Goal: Task Accomplishment & Management: Use online tool/utility

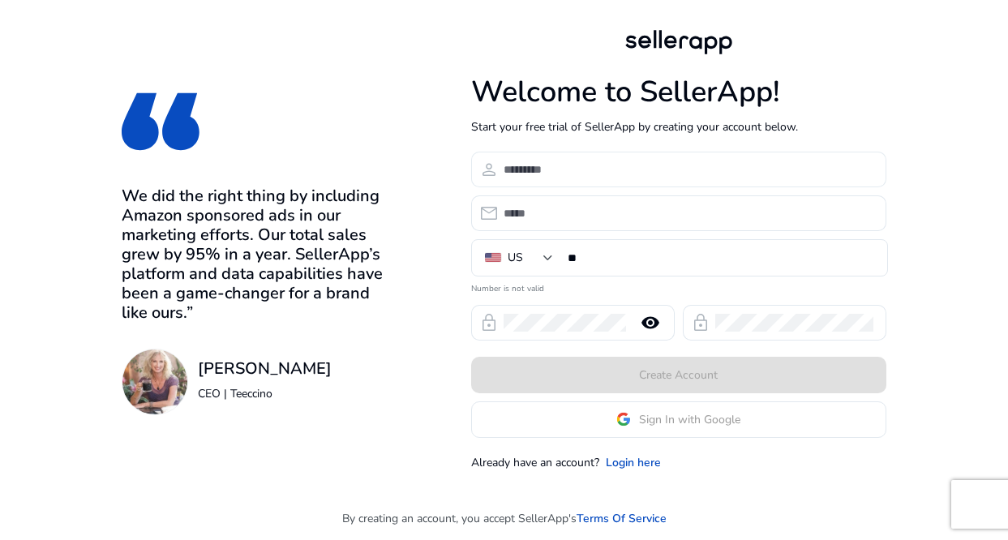
click at [598, 170] on input at bounding box center [689, 170] width 370 height 18
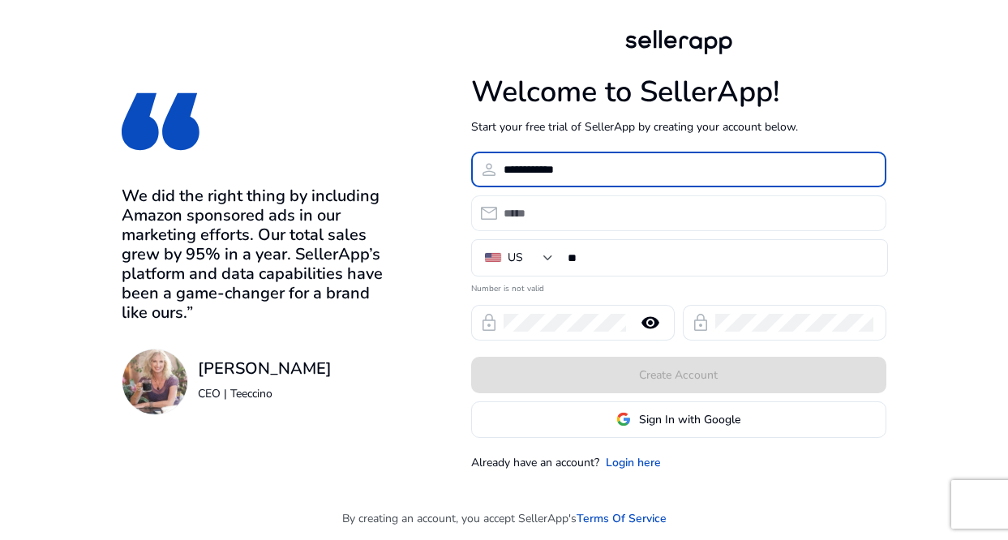
type input "**********"
click at [614, 219] on input "email" at bounding box center [689, 213] width 370 height 18
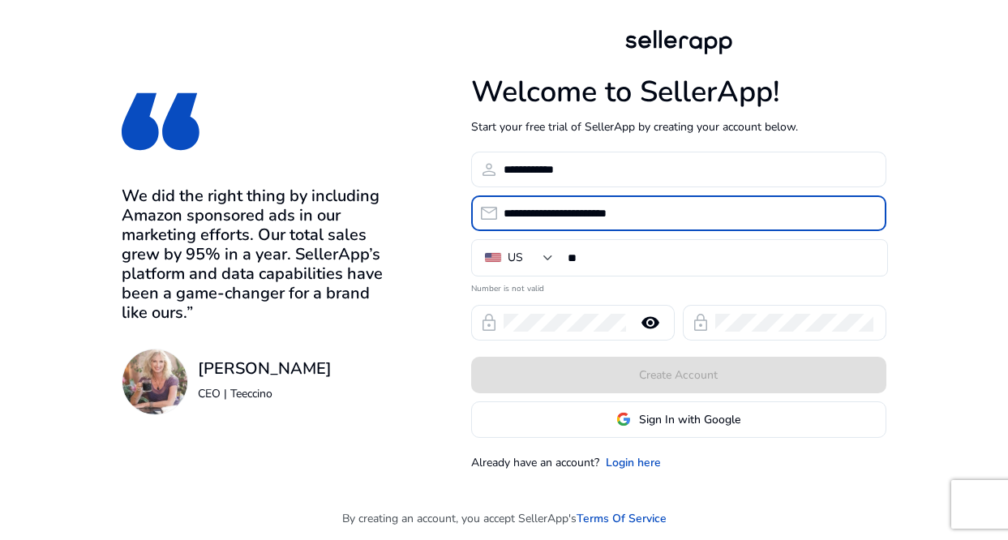
type input "**********"
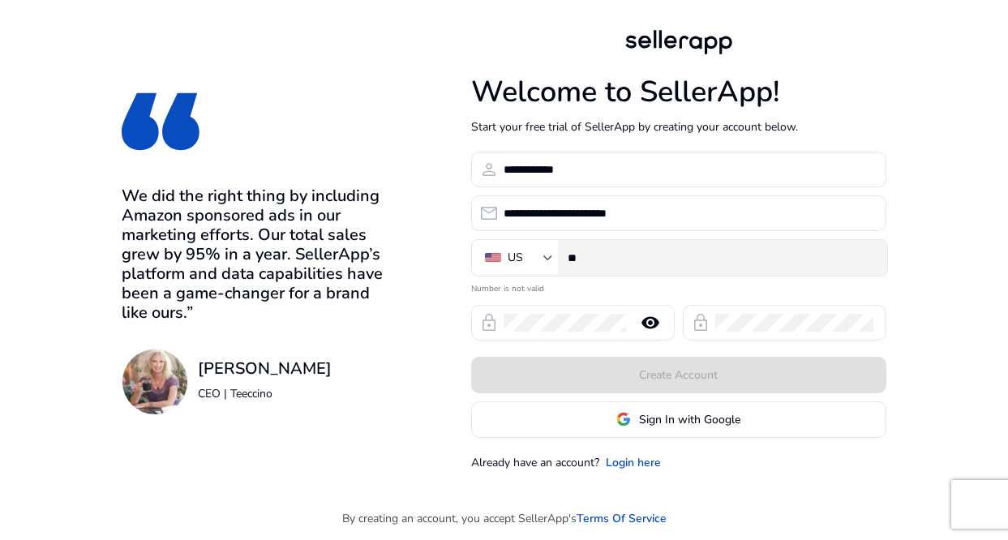
click at [608, 251] on input "**" at bounding box center [721, 258] width 307 height 18
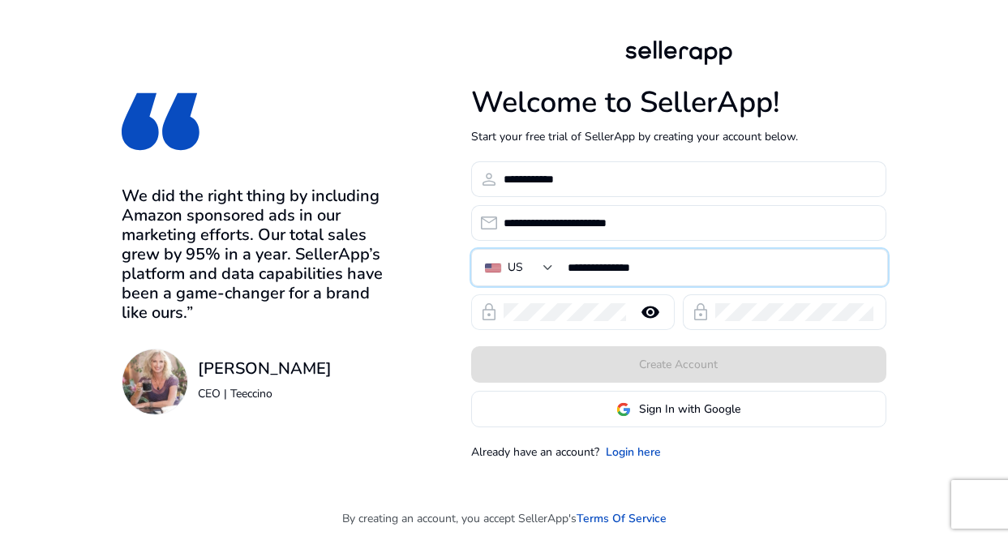
type input "**********"
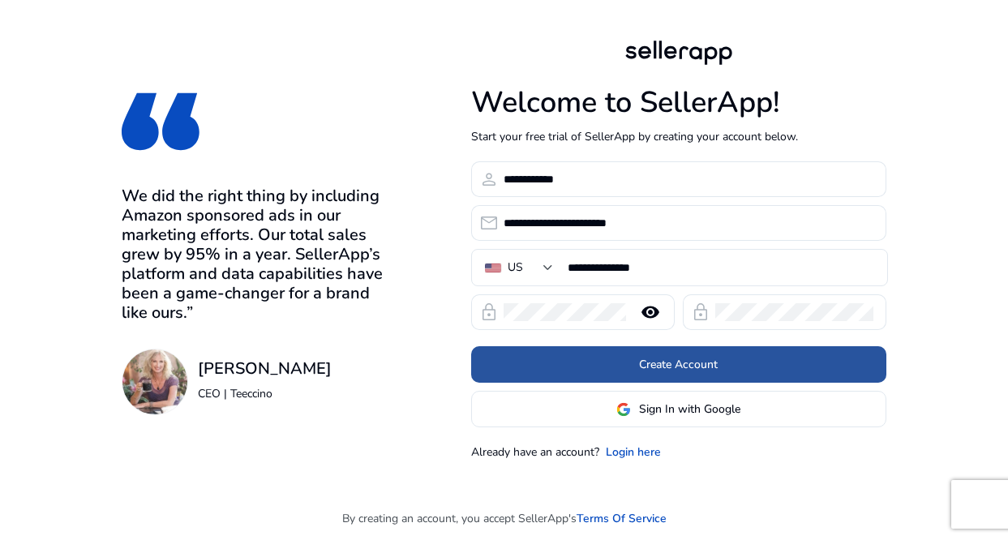
click at [719, 369] on span at bounding box center [678, 364] width 415 height 39
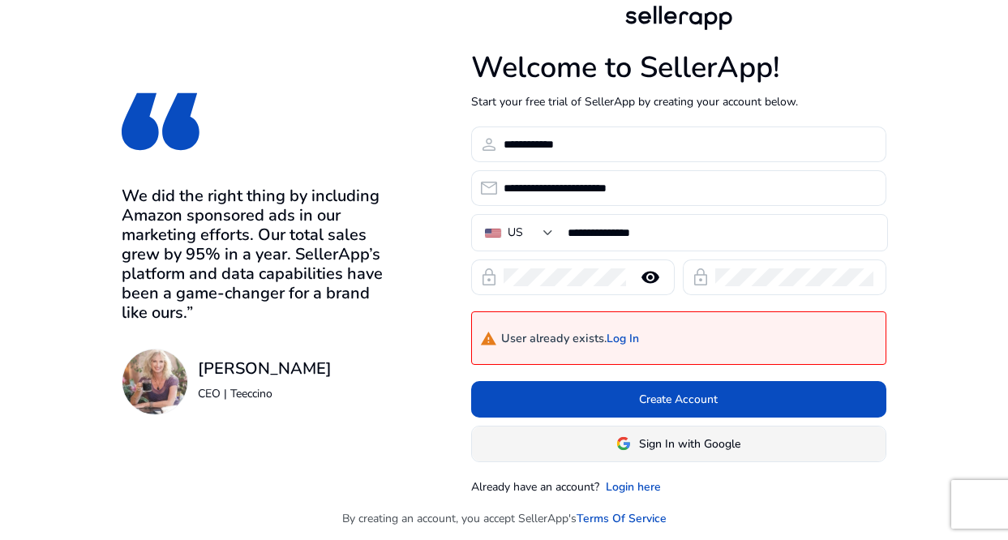
click at [693, 448] on span "Sign In with Google" at bounding box center [689, 443] width 101 height 17
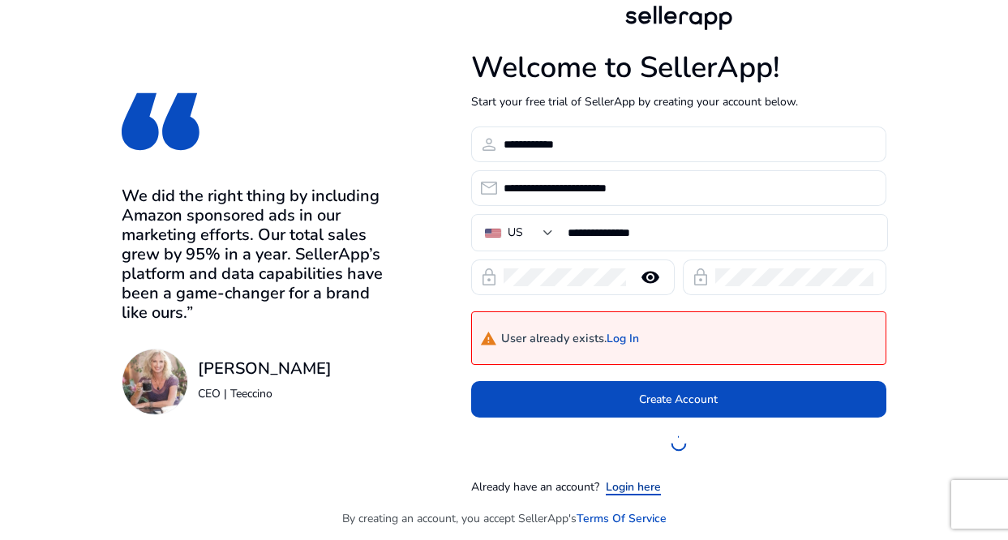
click at [643, 485] on link "Login here" at bounding box center [633, 486] width 55 height 17
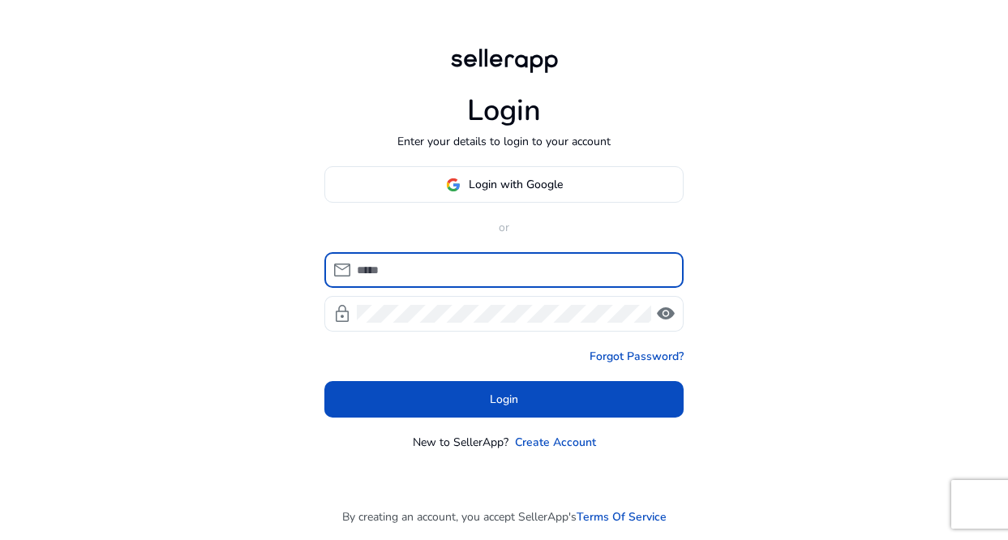
click at [492, 271] on input at bounding box center [514, 270] width 314 height 18
type input "**********"
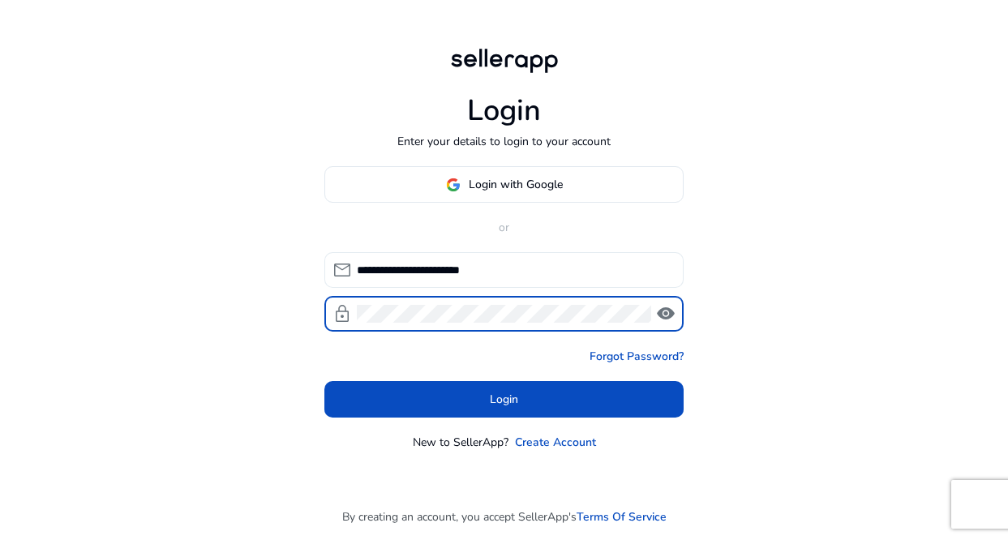
click button "Login" at bounding box center [503, 399] width 359 height 36
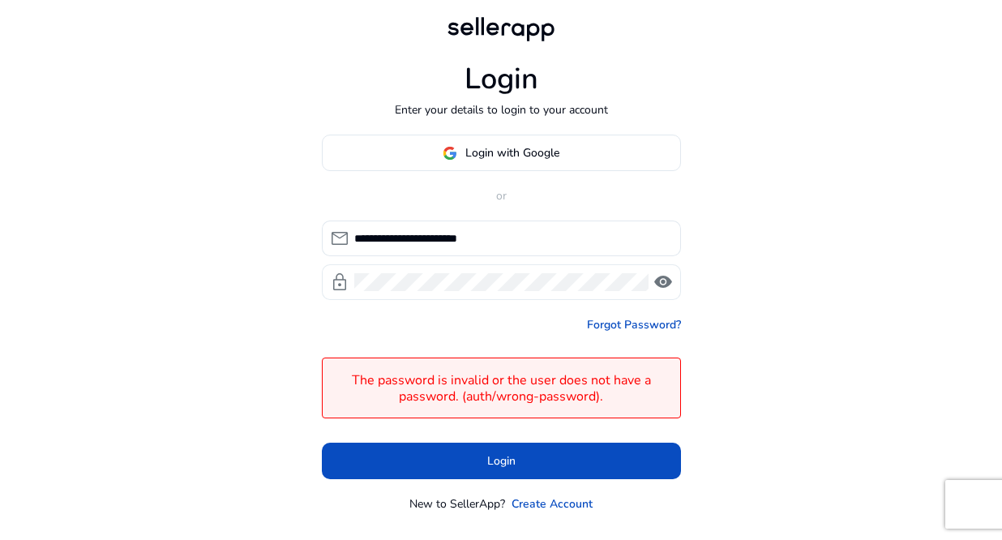
click at [663, 287] on span "visibility" at bounding box center [663, 281] width 19 height 19
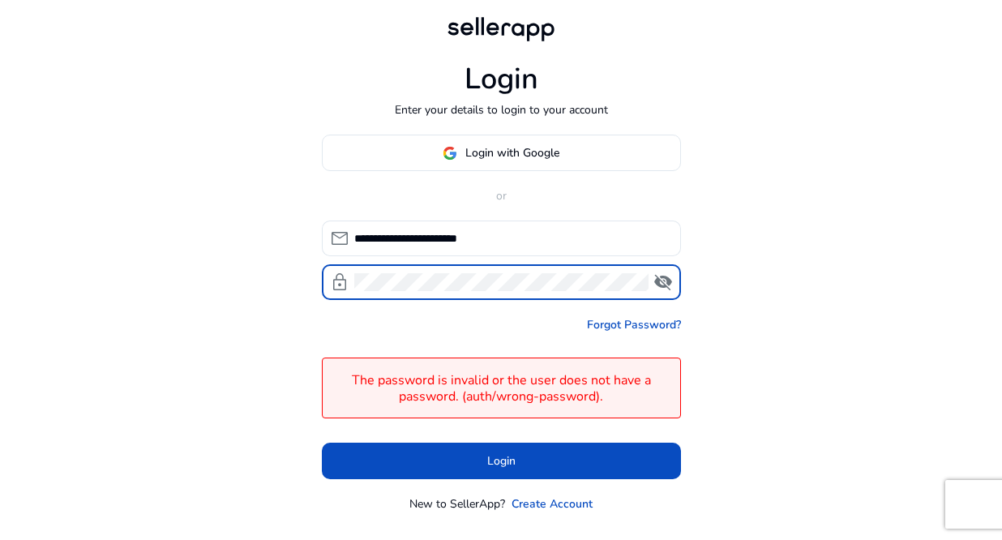
click button "Login" at bounding box center [501, 461] width 359 height 36
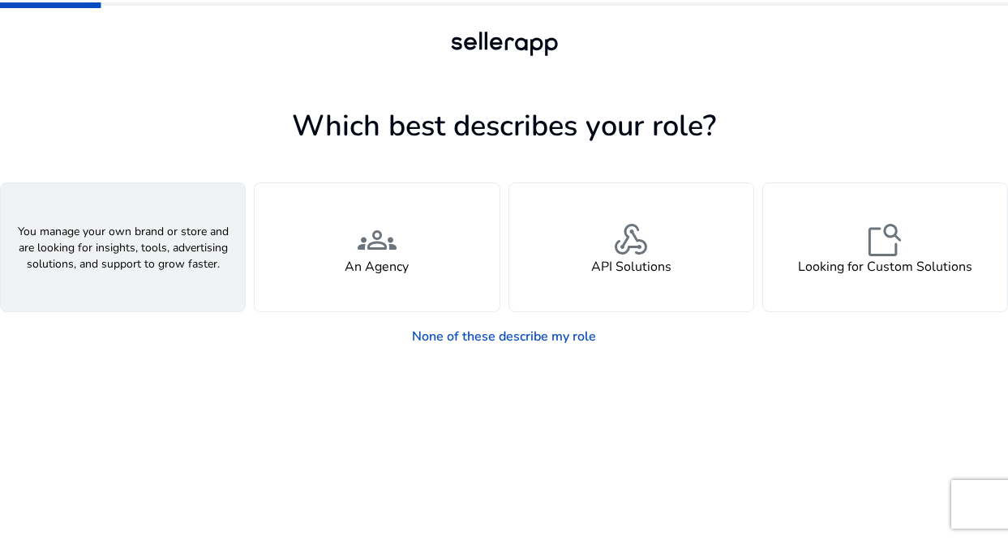
click at [142, 250] on div "person A Seller" at bounding box center [123, 247] width 244 height 128
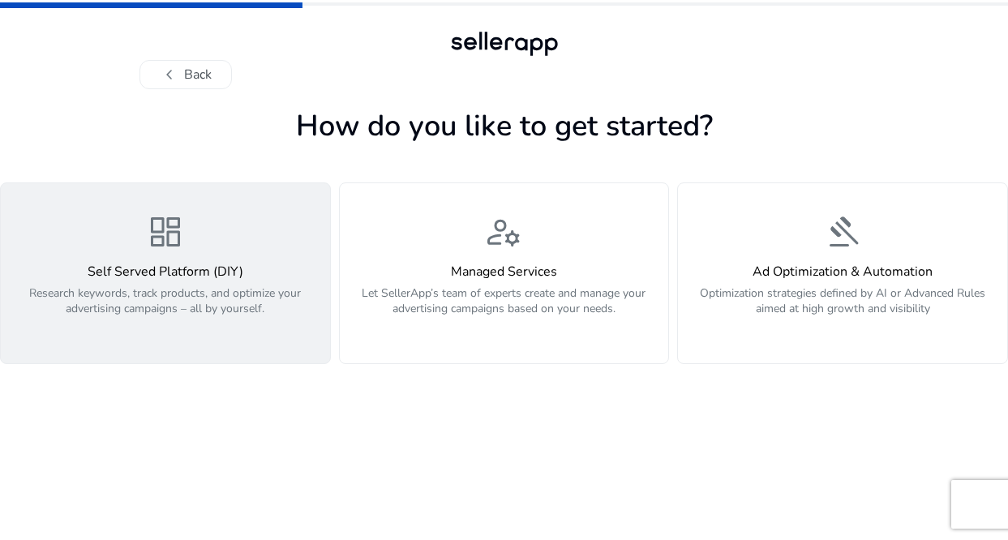
click at [189, 280] on h4 "Self Served Platform (DIY)" at bounding box center [166, 271] width 310 height 15
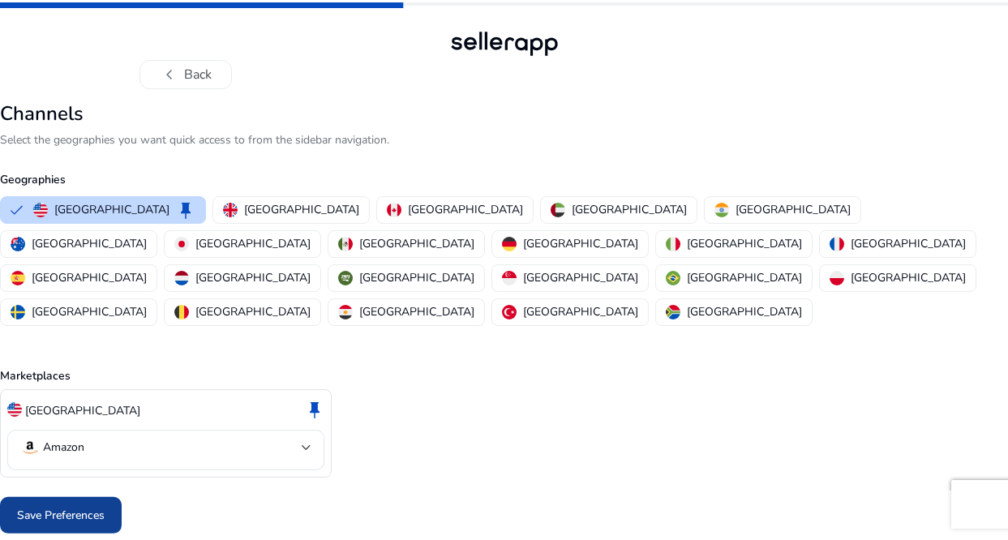
click at [86, 507] on span "Save Preferences" at bounding box center [61, 515] width 88 height 17
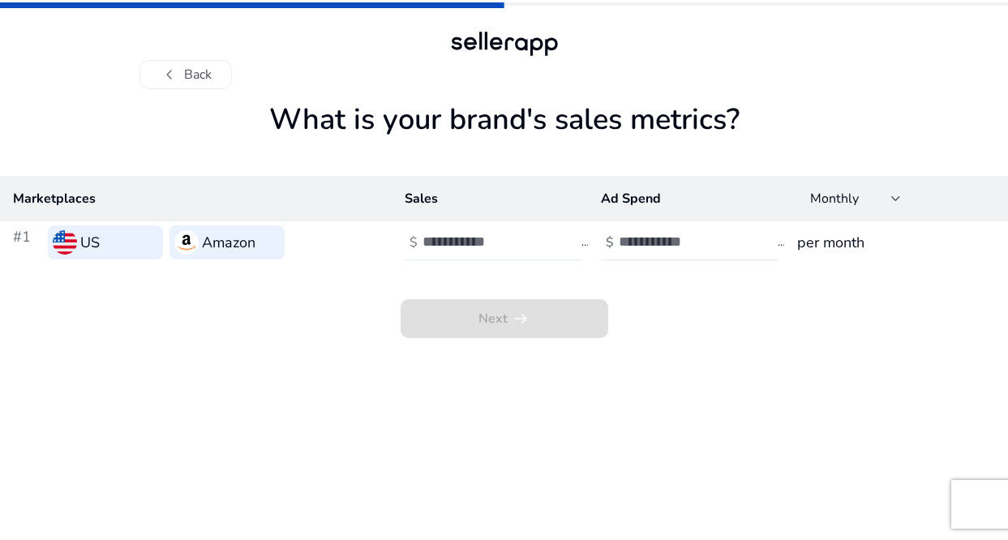
click at [457, 244] on input "number" at bounding box center [477, 242] width 109 height 18
click at [204, 247] on h3 "Amazon" at bounding box center [229, 242] width 54 height 23
click at [508, 315] on span "Next arrow_right_alt" at bounding box center [505, 318] width 208 height 39
click at [653, 234] on input "number" at bounding box center [673, 242] width 109 height 18
type input "*"
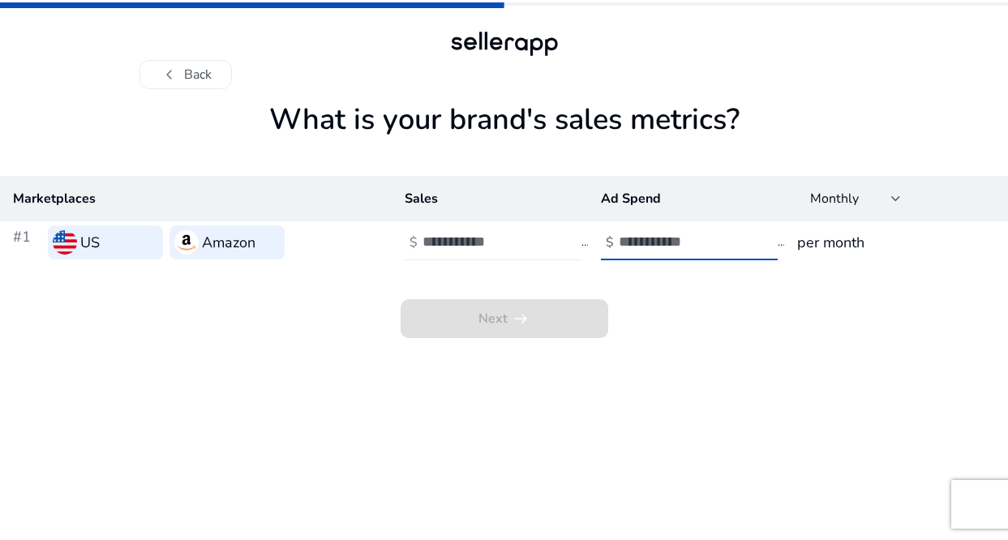
click at [507, 249] on input "number" at bounding box center [477, 242] width 109 height 18
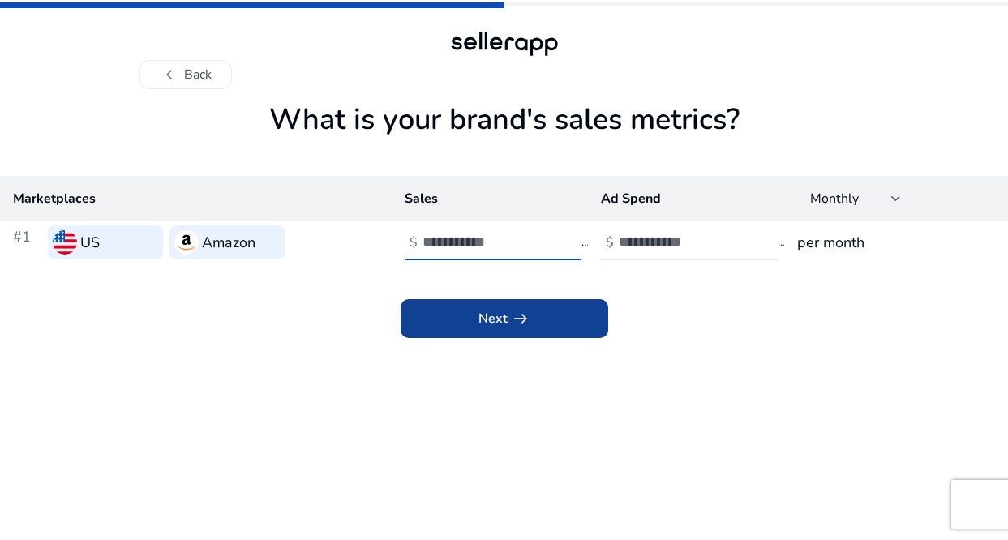
type input "*"
click at [528, 315] on span "arrow_right_alt" at bounding box center [520, 318] width 19 height 19
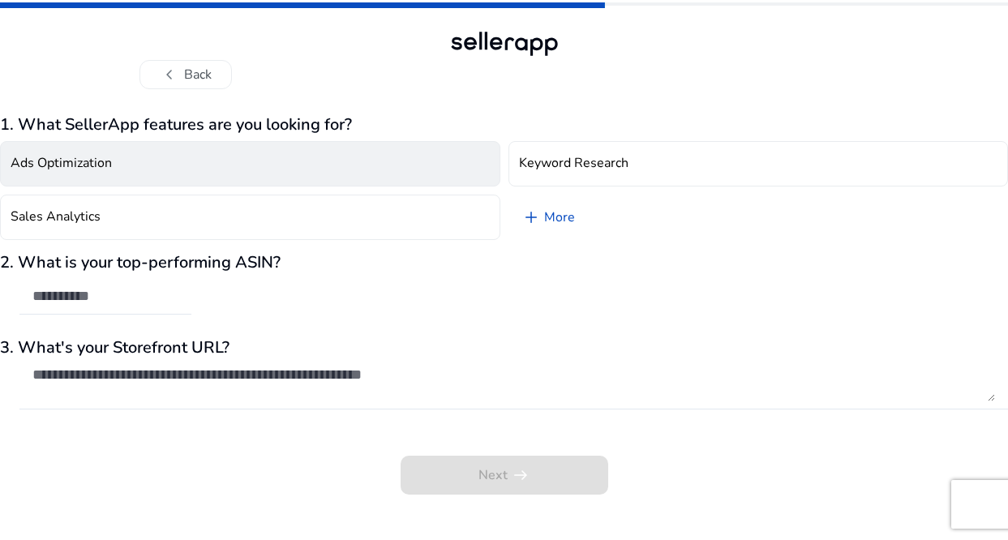
click at [194, 177] on button "Ads Optimization" at bounding box center [250, 163] width 500 height 45
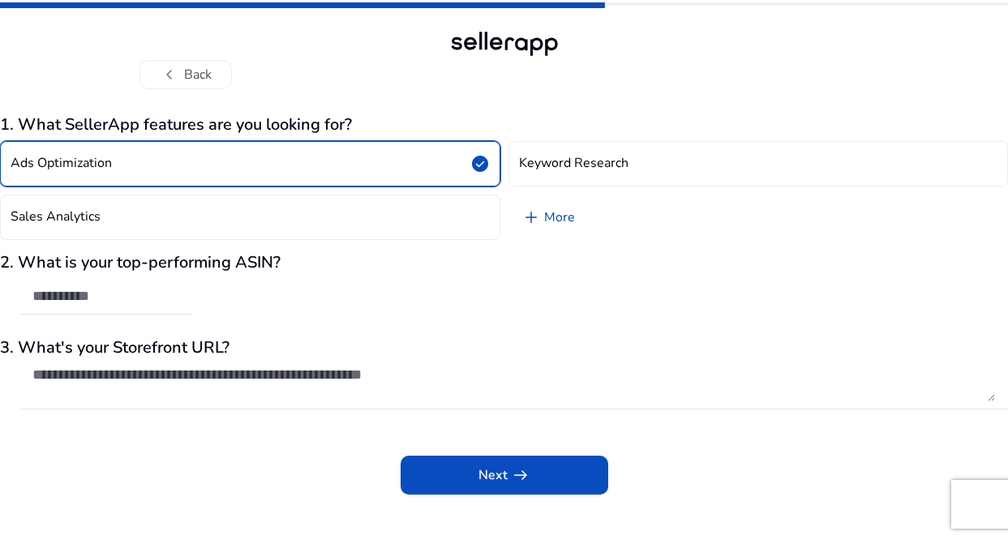
click at [212, 177] on button "Ads Optimization check_circle" at bounding box center [250, 163] width 500 height 45
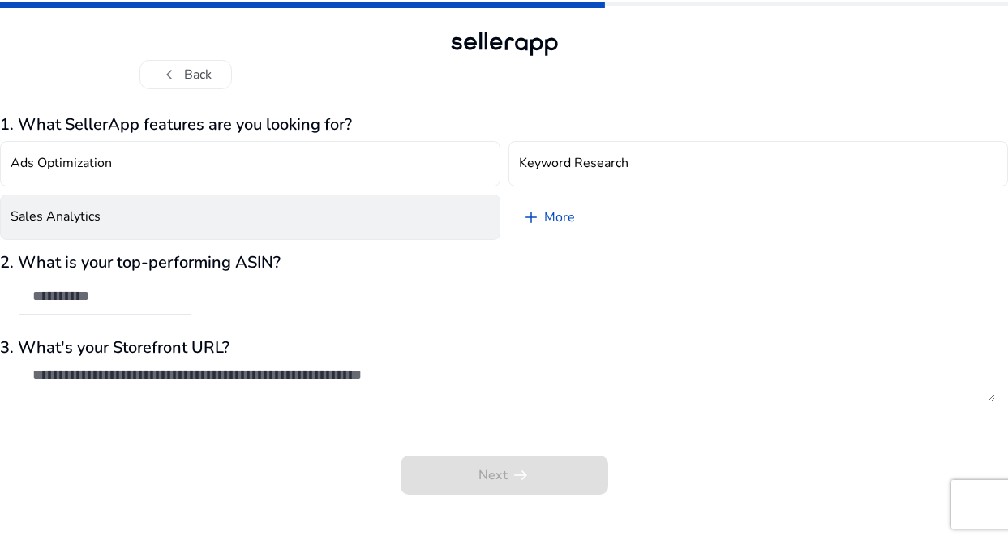
click at [211, 217] on button "Sales Analytics" at bounding box center [250, 217] width 500 height 45
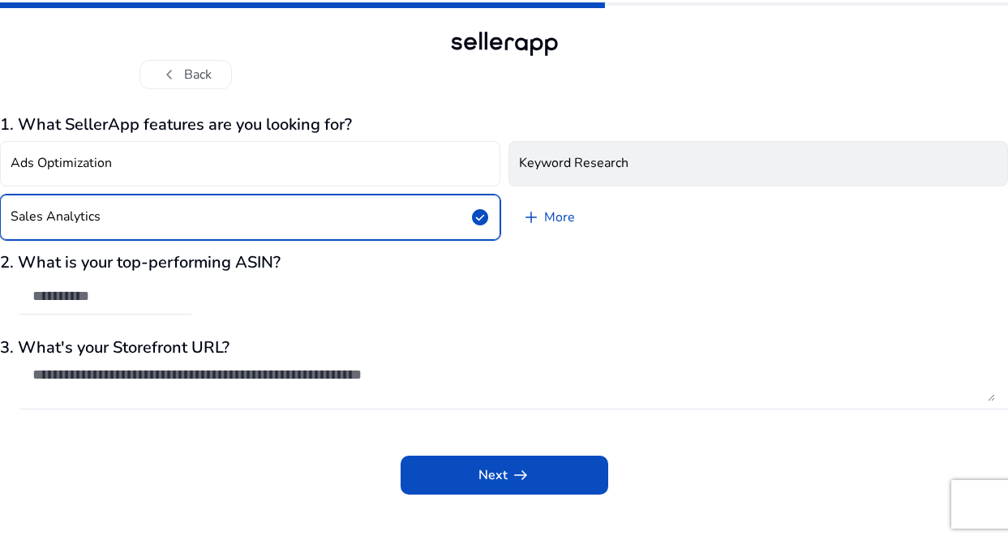
click at [594, 161] on h4 "Keyword Research" at bounding box center [573, 163] width 109 height 15
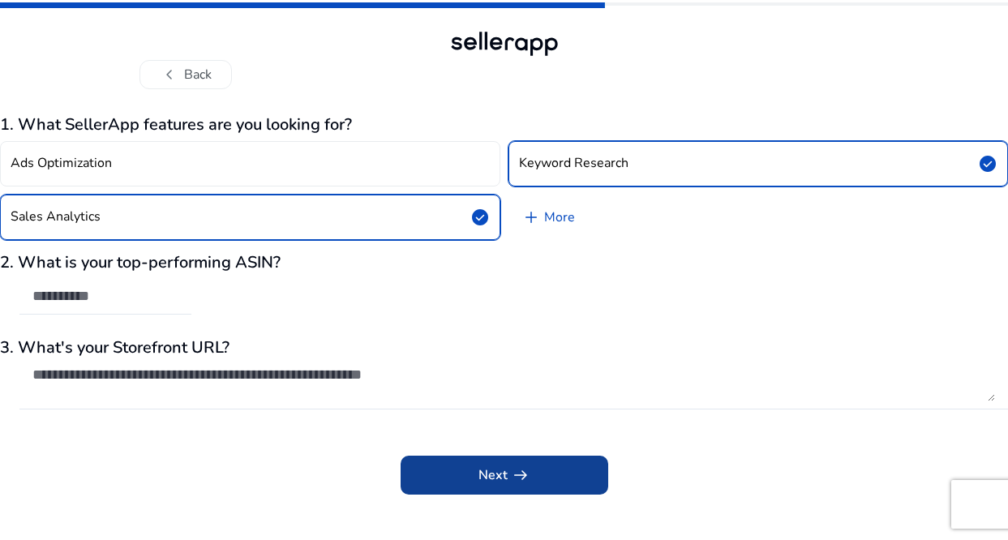
click at [495, 474] on span "Next arrow_right_alt" at bounding box center [504, 474] width 52 height 19
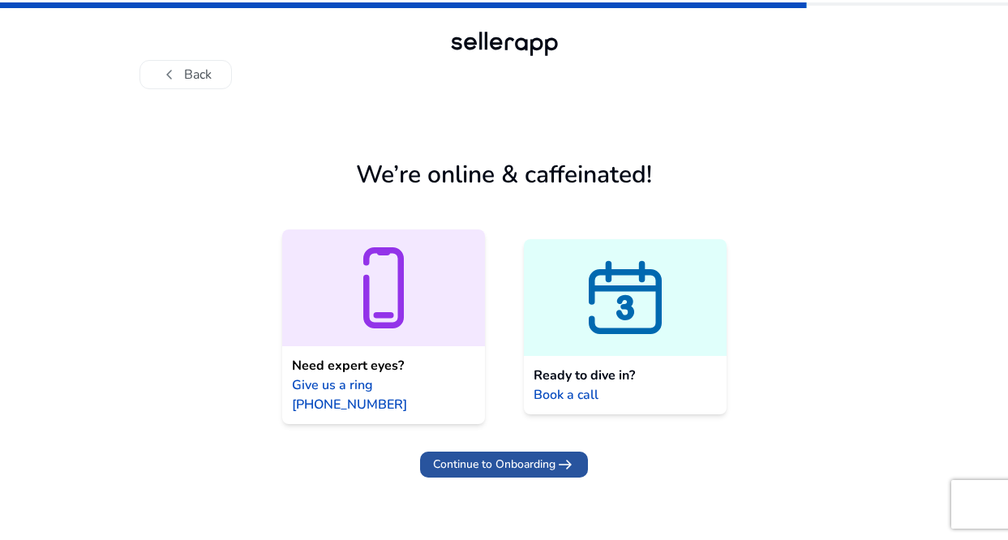
click at [522, 456] on span "Continue to Onboarding" at bounding box center [494, 464] width 122 height 17
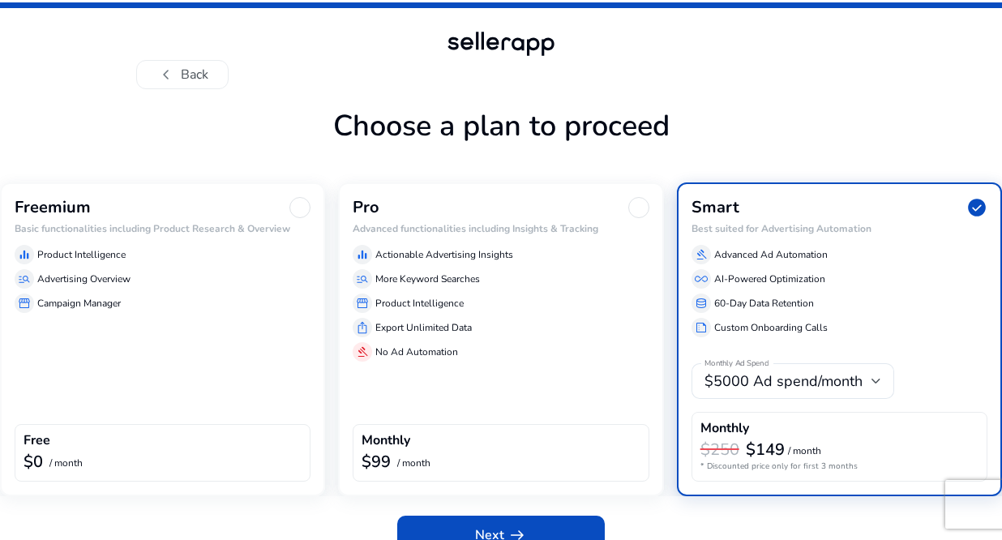
scroll to position [28, 0]
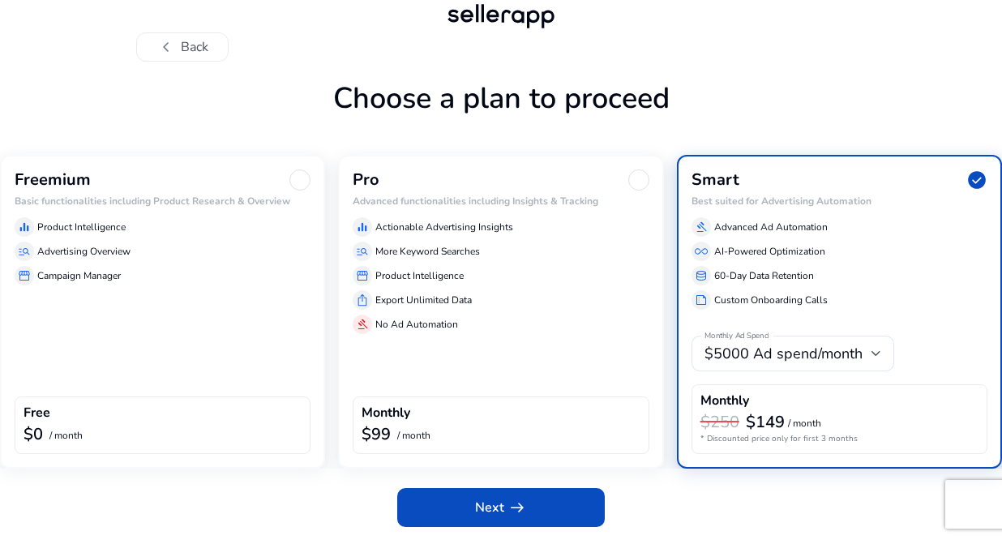
click at [976, 179] on span "check_circle" at bounding box center [977, 179] width 21 height 21
click at [268, 197] on h6 "Basic functionalities including Product Research & Overview" at bounding box center [163, 200] width 296 height 11
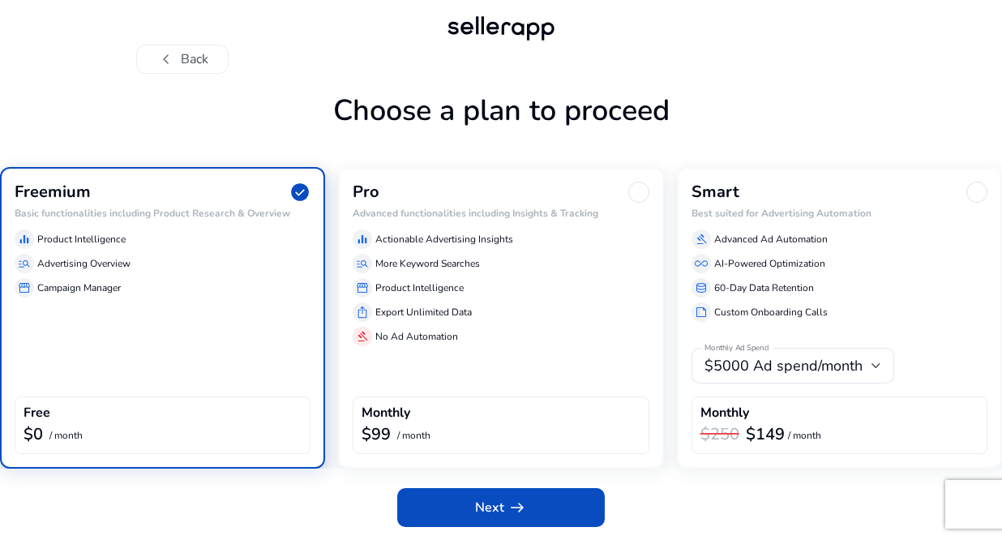
scroll to position [15, 0]
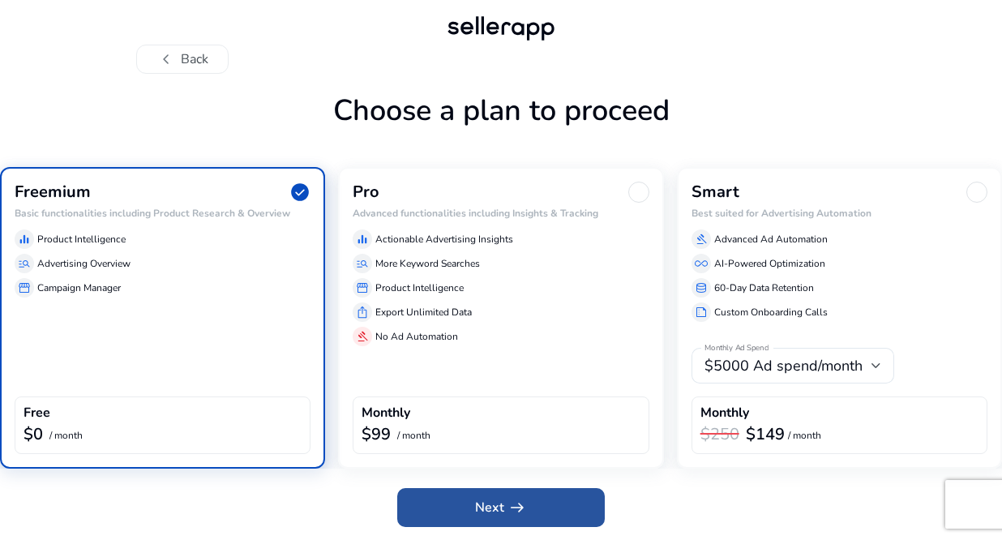
click at [534, 505] on span at bounding box center [501, 507] width 208 height 39
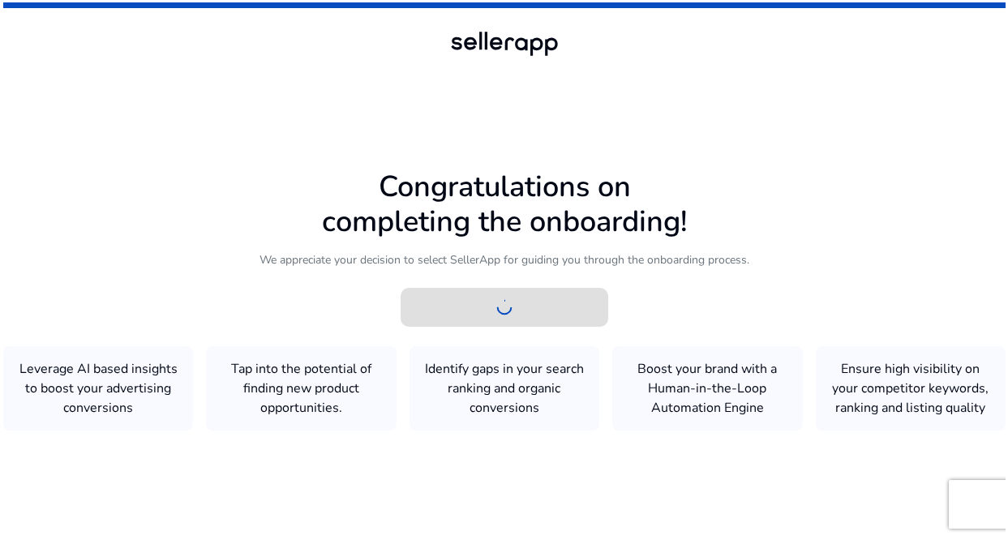
scroll to position [0, 0]
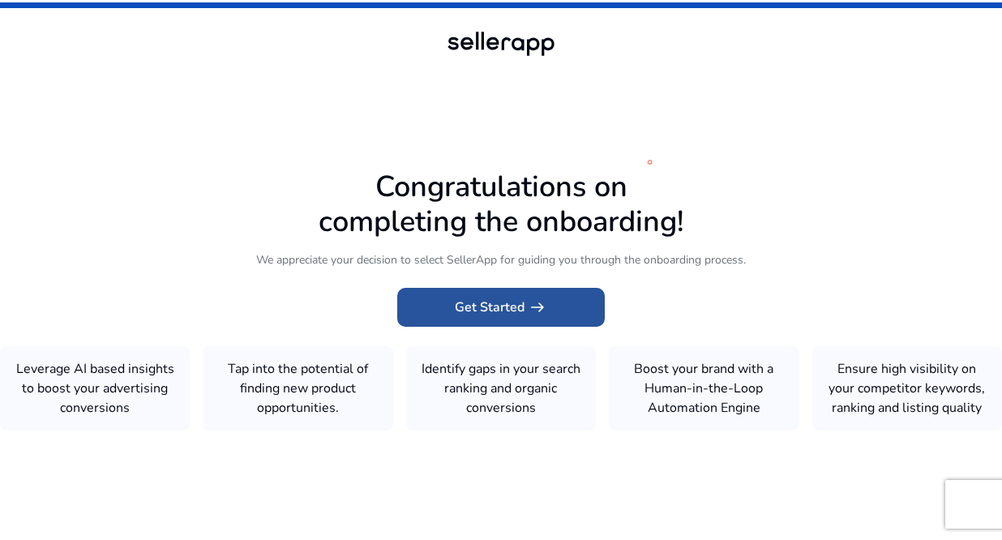
click at [535, 308] on span "arrow_right_alt" at bounding box center [537, 307] width 19 height 19
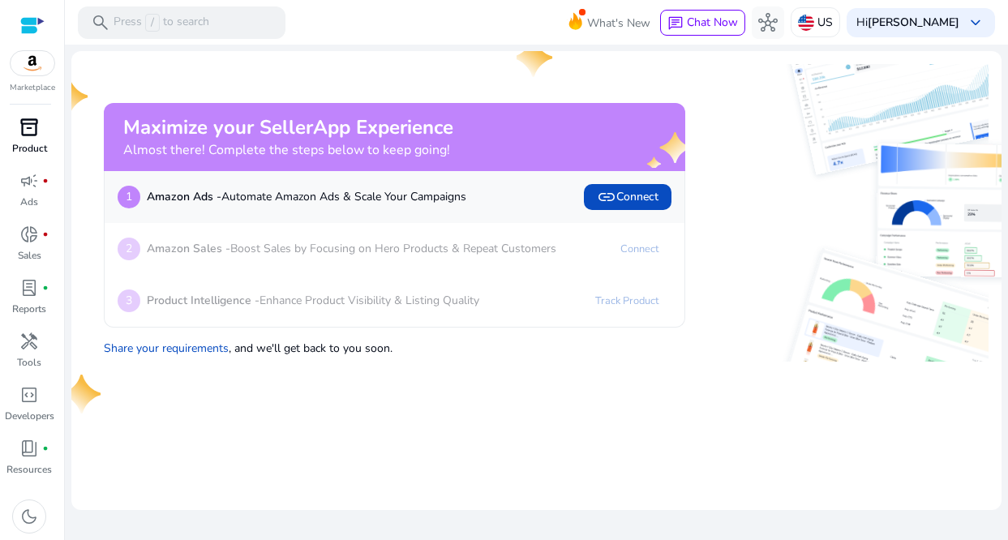
click at [35, 134] on span "inventory_2" at bounding box center [28, 127] width 19 height 19
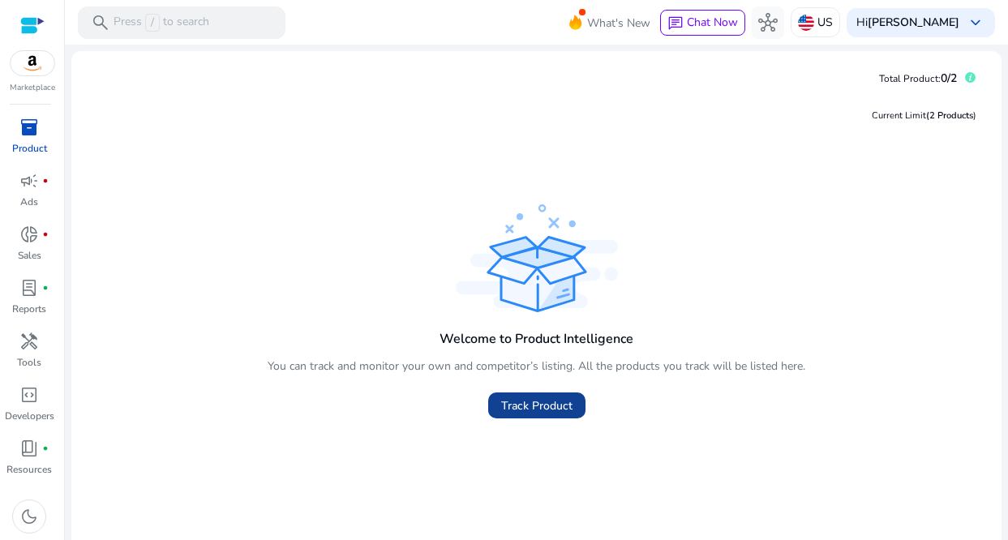
click at [547, 405] on span "Track Product" at bounding box center [536, 405] width 71 height 17
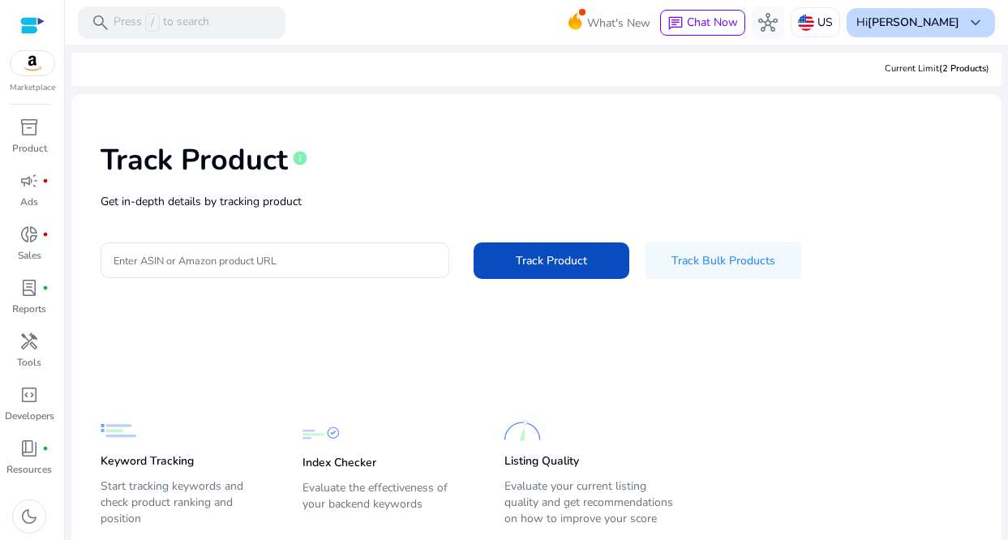
click at [957, 24] on div "Hi [PERSON_NAME] keyboard_arrow_down" at bounding box center [921, 22] width 148 height 29
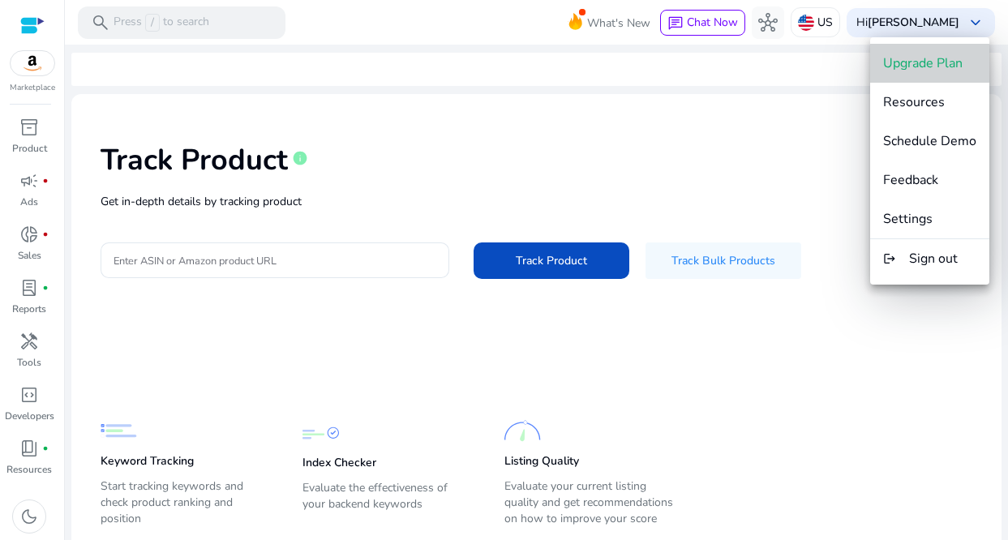
click at [945, 66] on span "Upgrade Plan" at bounding box center [922, 63] width 79 height 18
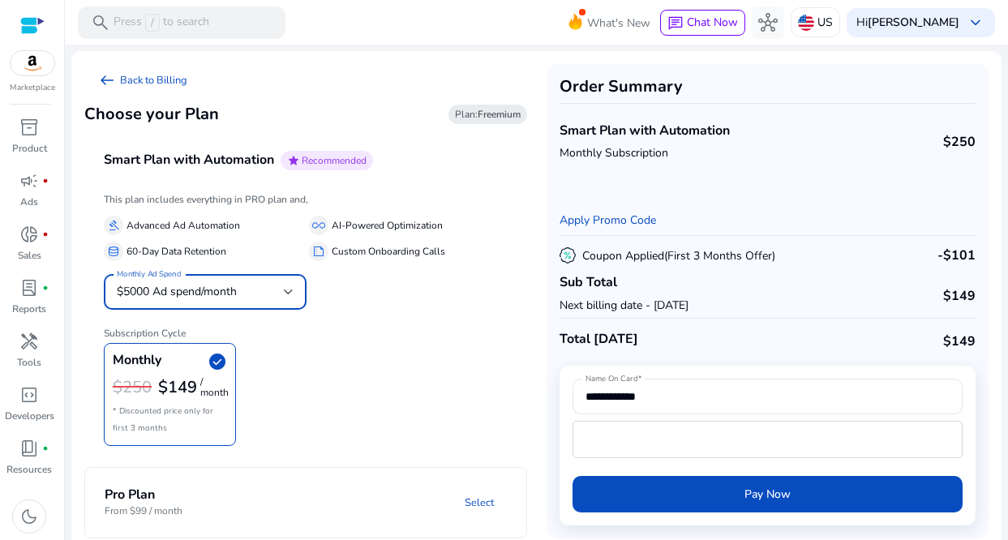
click at [269, 297] on div "$5000 Ad spend/month" at bounding box center [200, 292] width 167 height 18
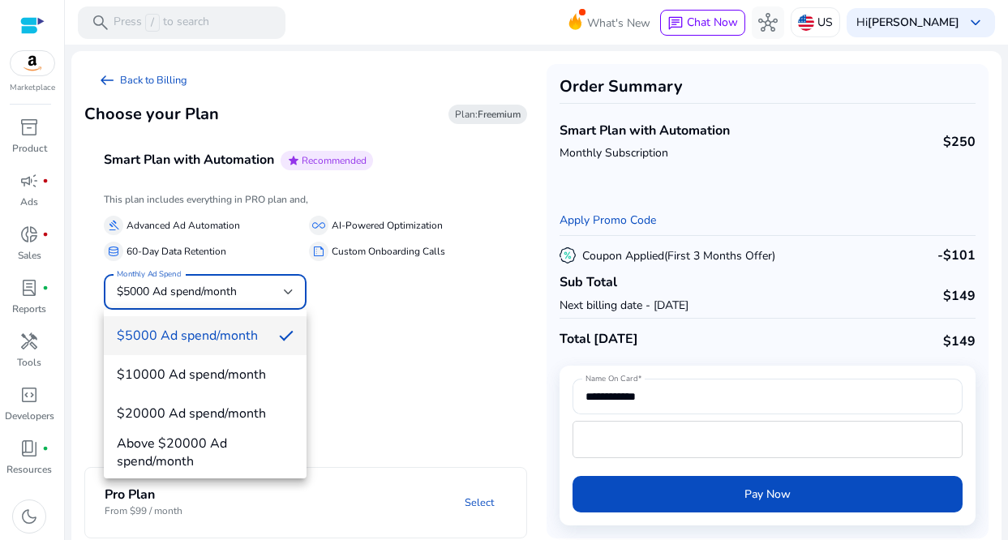
click at [387, 370] on div at bounding box center [504, 270] width 1008 height 540
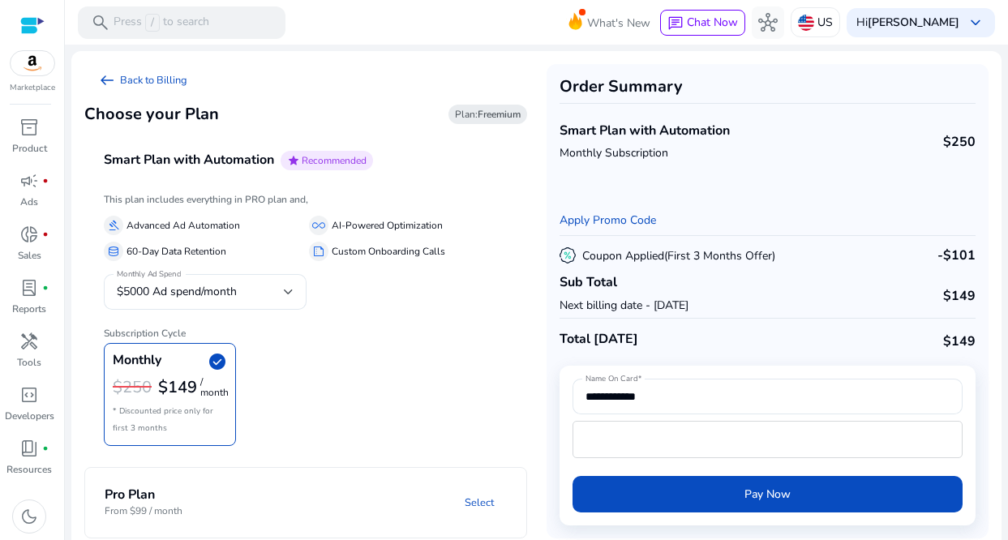
scroll to position [11, 0]
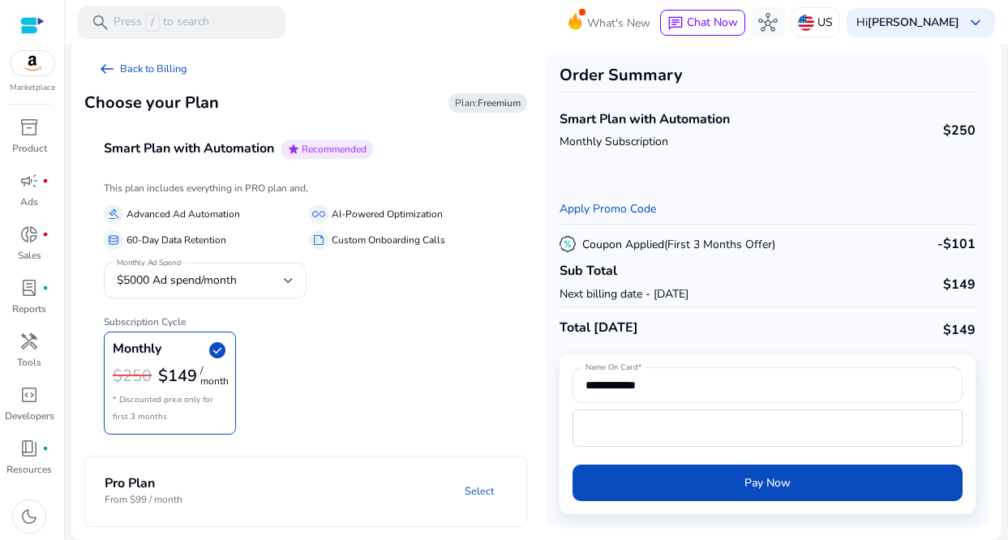
click at [39, 65] on img at bounding box center [33, 63] width 44 height 24
click at [121, 66] on link "arrow_left_alt Back to Billing" at bounding box center [142, 69] width 116 height 32
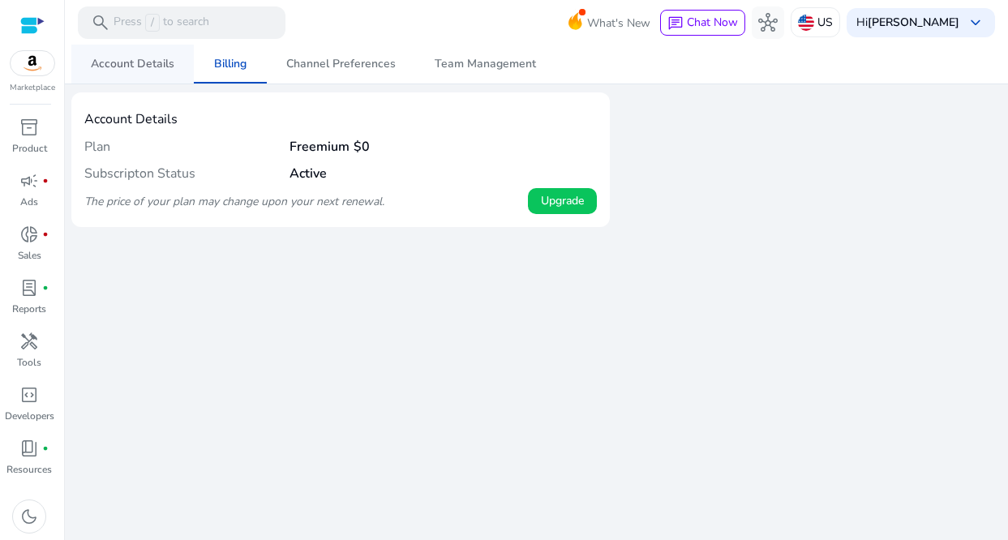
click at [144, 66] on span "Account Details" at bounding box center [133, 63] width 84 height 11
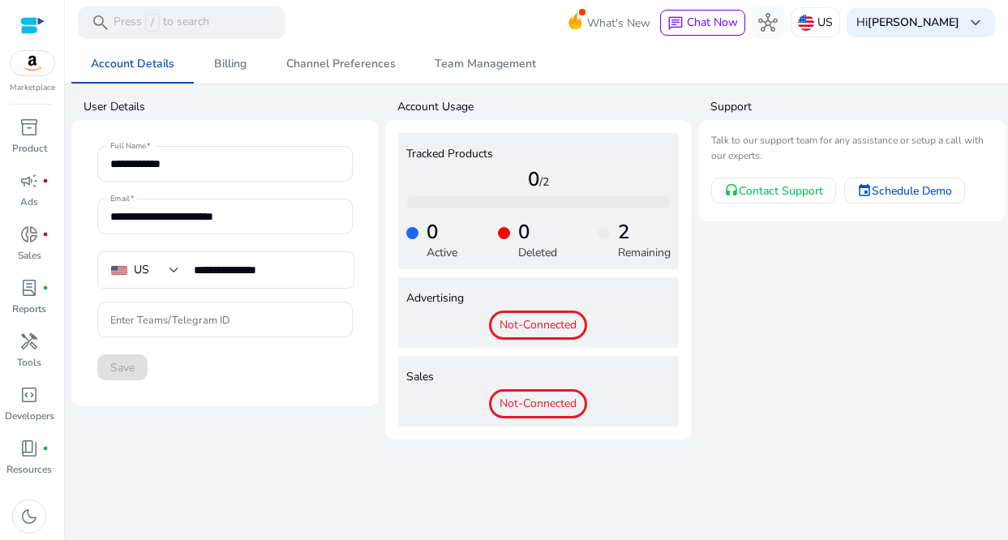
click at [44, 20] on div at bounding box center [32, 25] width 24 height 19
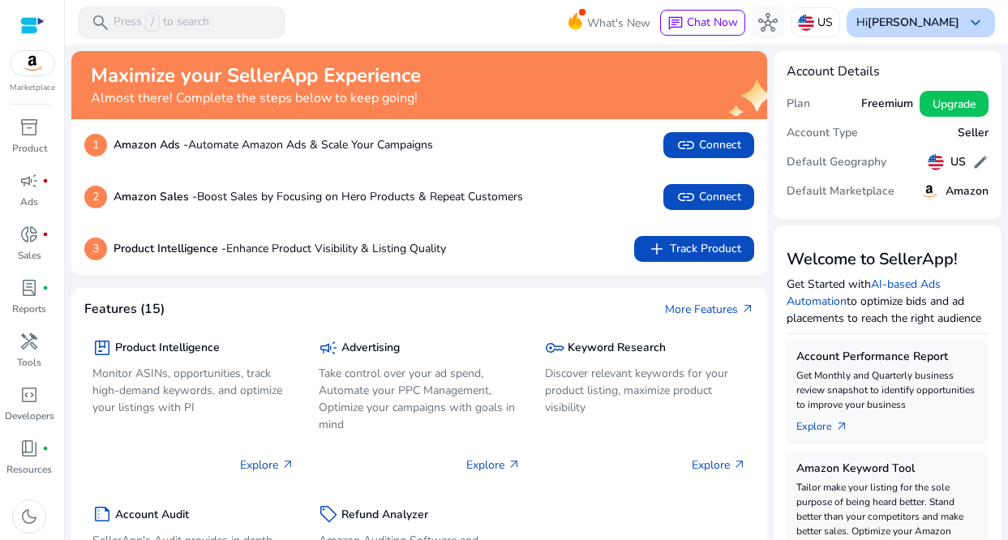
click at [947, 14] on div "Hi [PERSON_NAME] keyboard_arrow_down" at bounding box center [921, 22] width 148 height 29
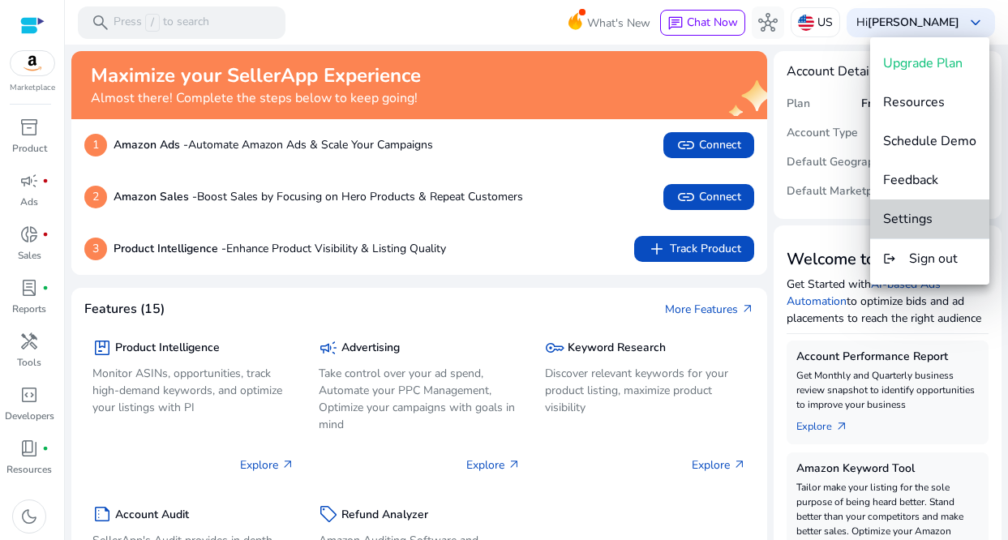
click at [933, 219] on span "Settings" at bounding box center [929, 219] width 93 height 18
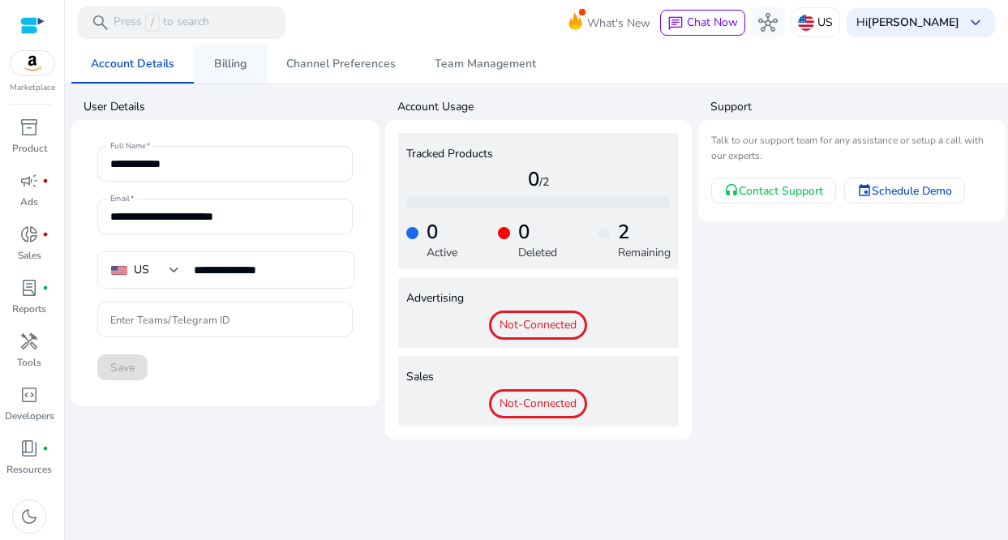
click at [236, 74] on span "Billing" at bounding box center [230, 64] width 32 height 39
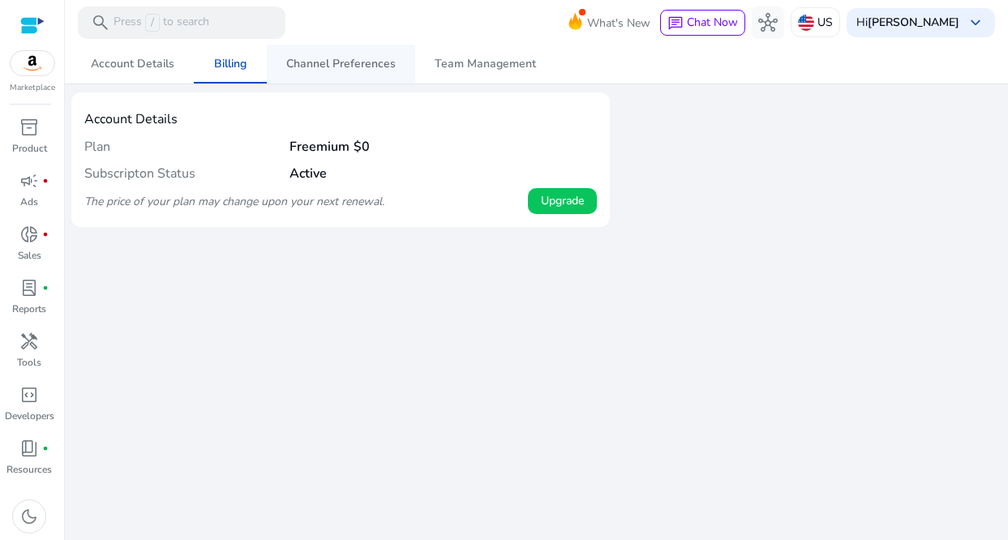
click at [335, 66] on span "Channel Preferences" at bounding box center [340, 63] width 109 height 11
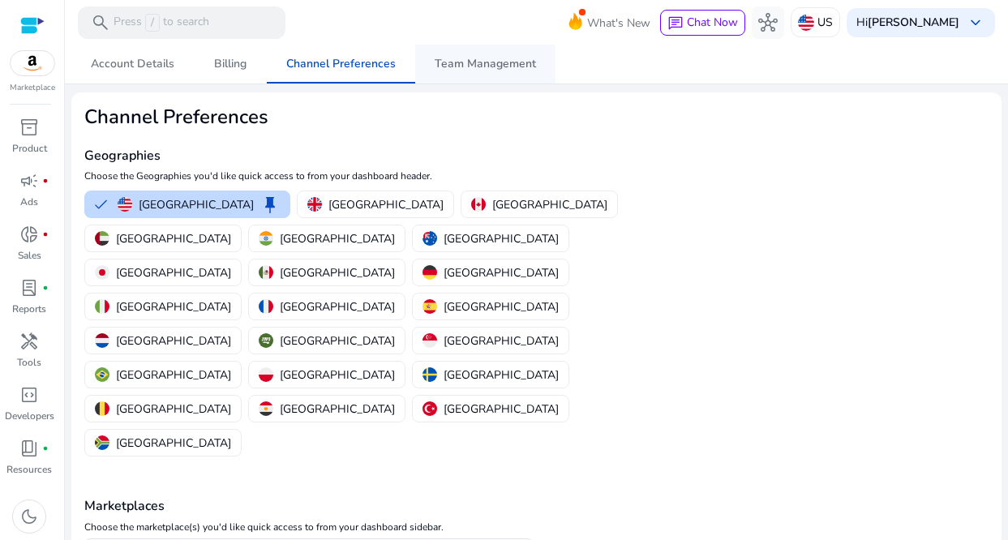
click at [467, 68] on span "Team Management" at bounding box center [485, 63] width 101 height 11
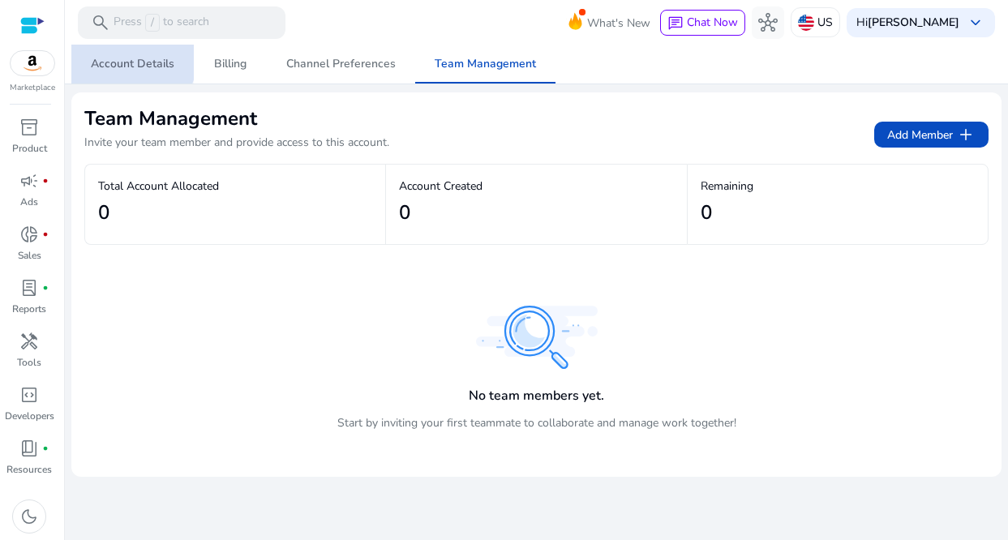
click at [117, 54] on span "Account Details" at bounding box center [133, 64] width 84 height 39
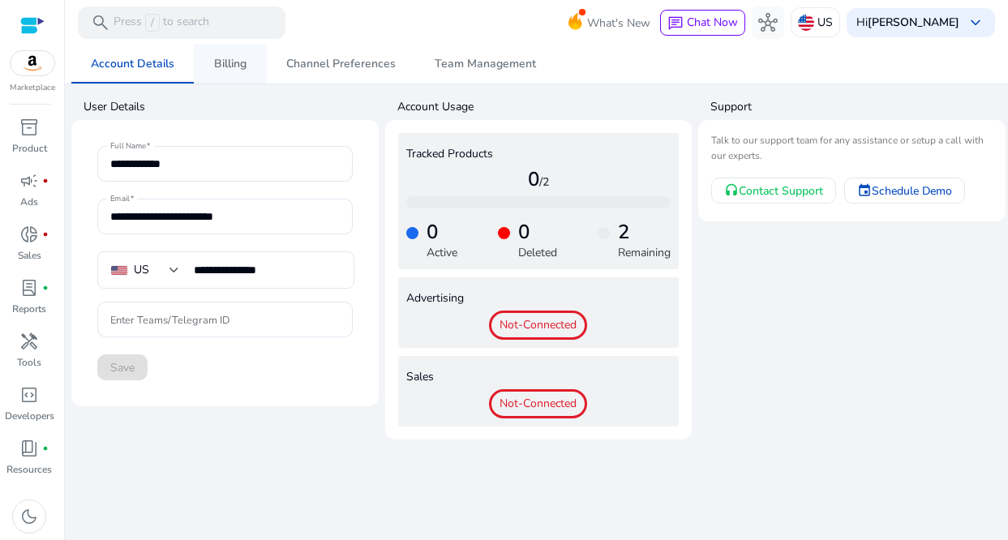
click at [241, 58] on span "Billing" at bounding box center [230, 63] width 32 height 11
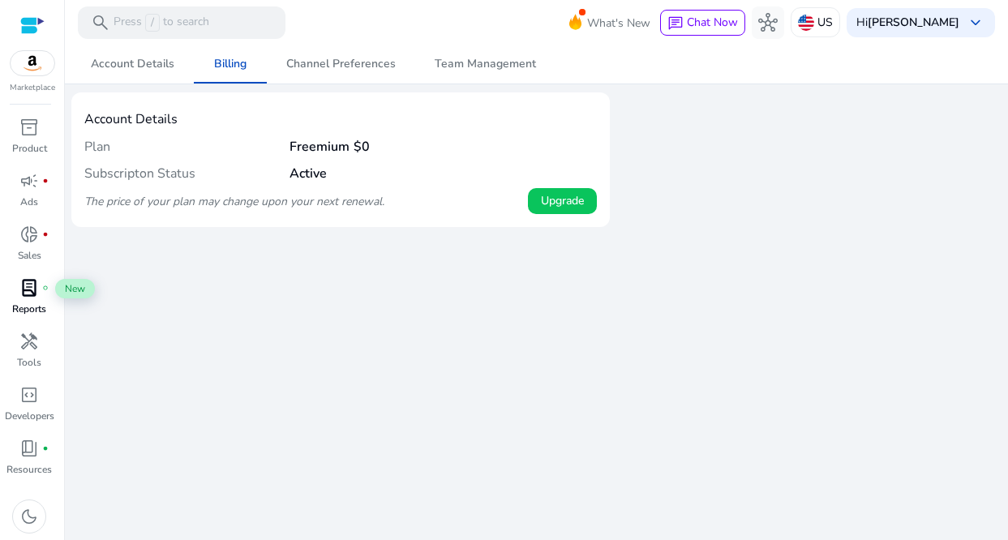
click at [33, 291] on span "lab_profile" at bounding box center [28, 287] width 19 height 19
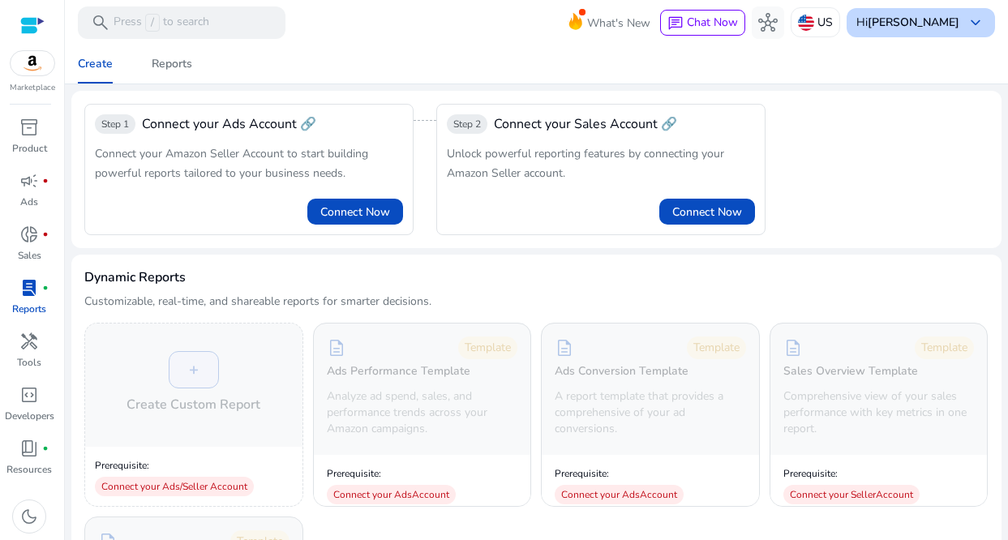
click at [930, 10] on div "Hi [PERSON_NAME] keyboard_arrow_down" at bounding box center [921, 22] width 148 height 29
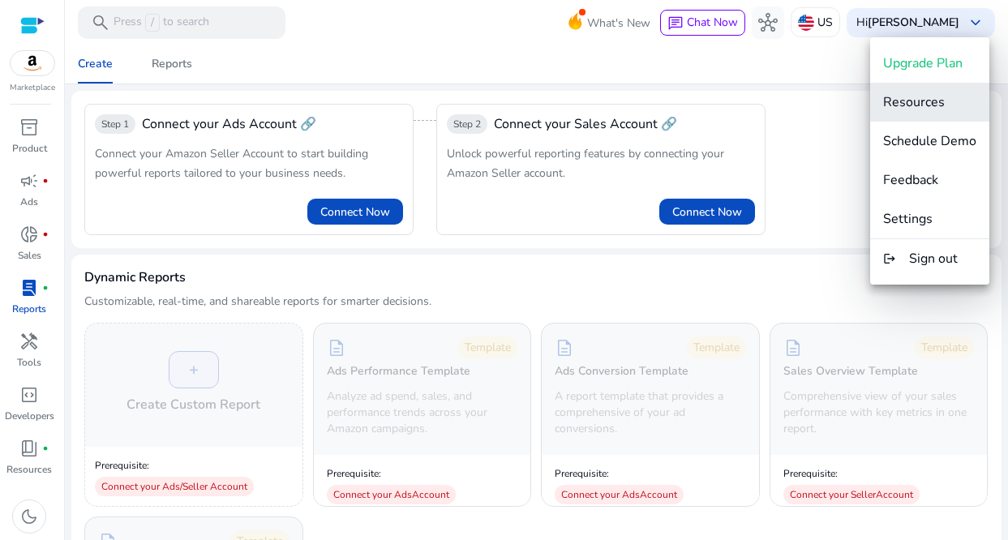
click at [919, 111] on button "Resources" at bounding box center [929, 102] width 119 height 39
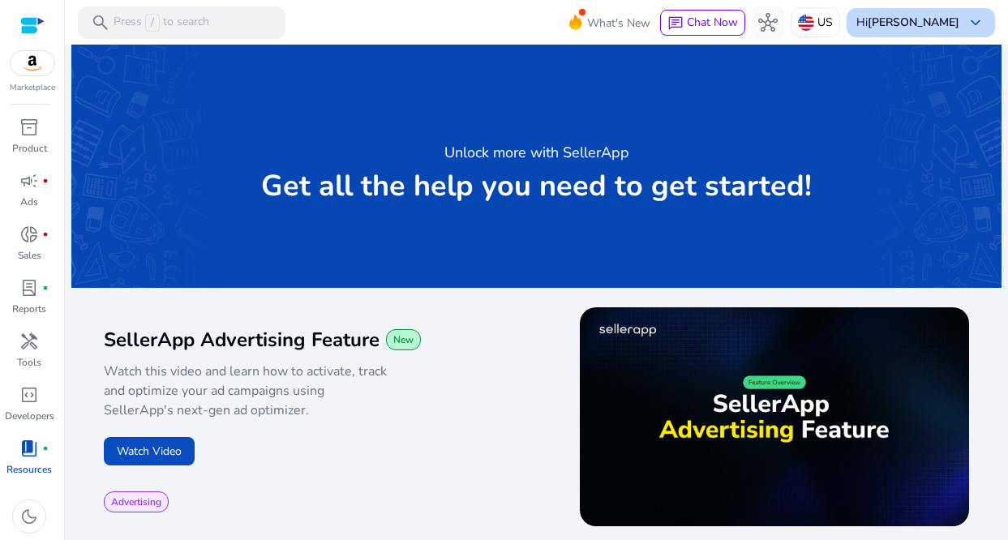
click at [966, 17] on span "keyboard_arrow_down" at bounding box center [975, 22] width 19 height 19
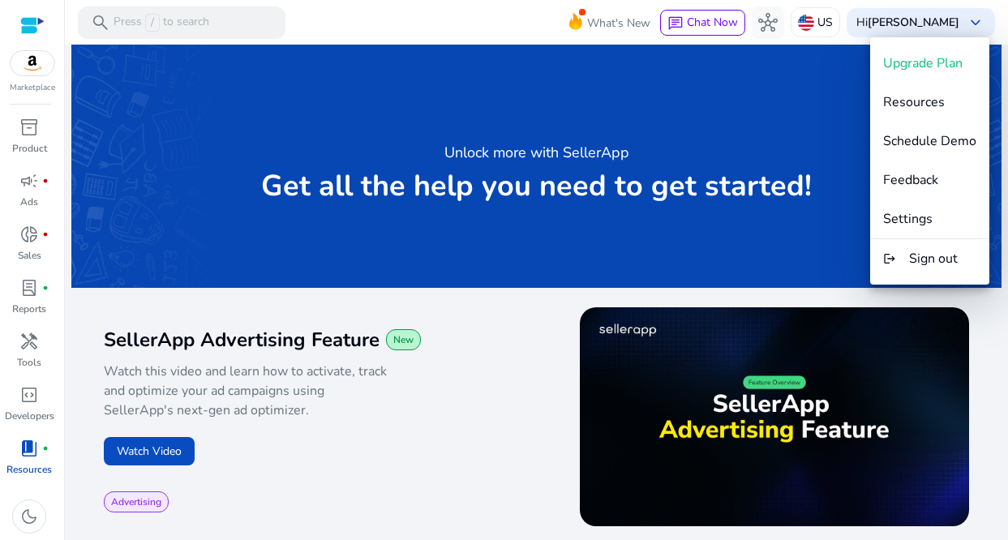
click at [30, 79] on div at bounding box center [504, 270] width 1008 height 540
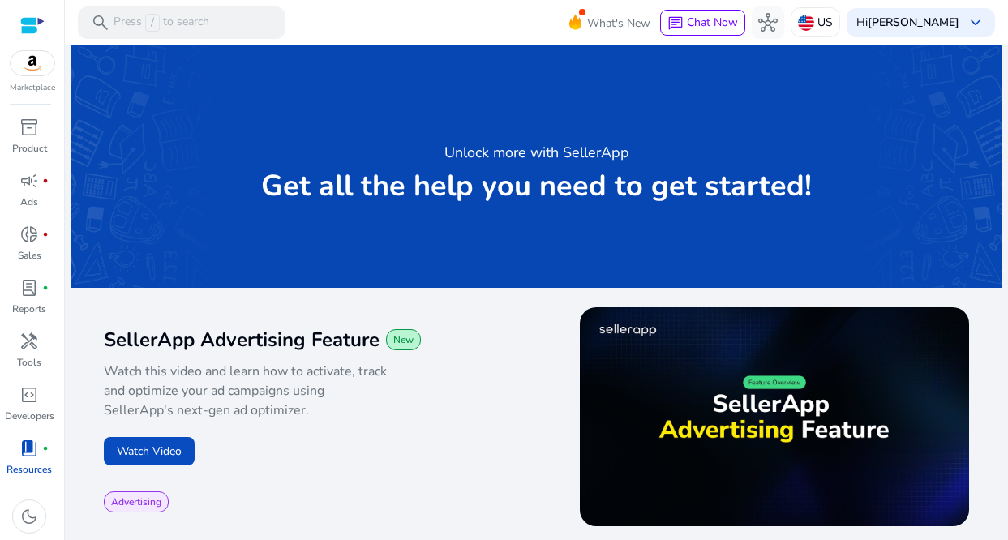
click at [25, 66] on img at bounding box center [33, 63] width 44 height 24
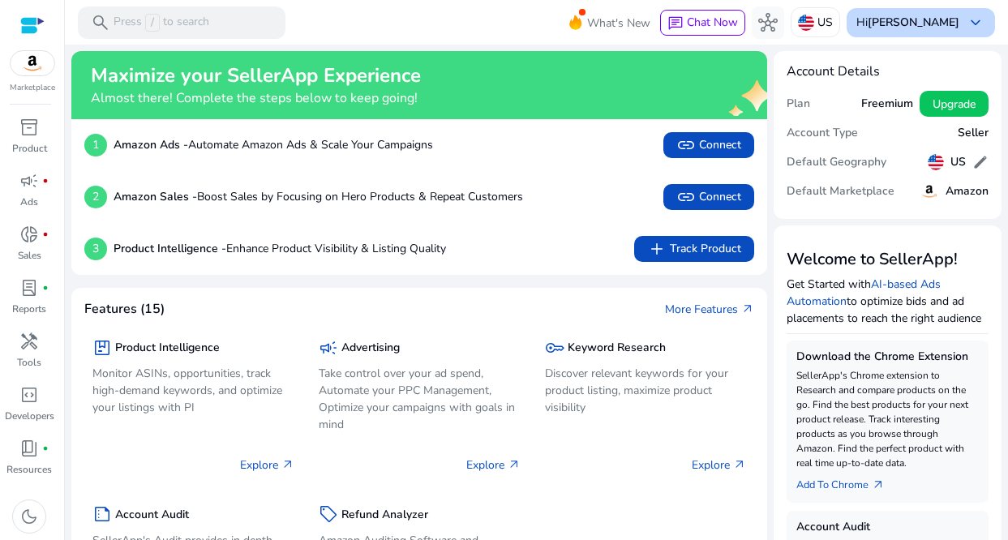
click at [947, 24] on b "[PERSON_NAME]" at bounding box center [914, 22] width 92 height 15
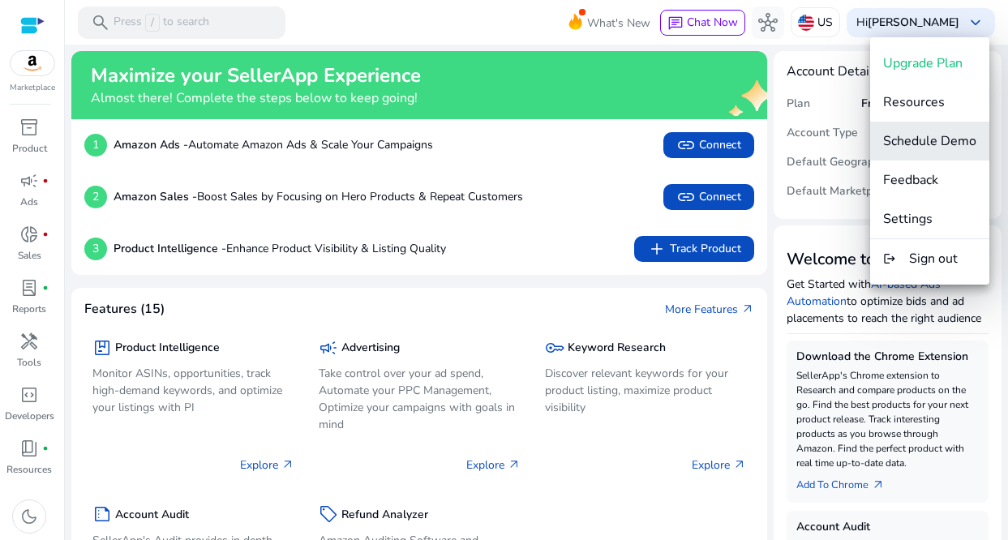
click at [945, 132] on span "Schedule Demo" at bounding box center [929, 141] width 93 height 18
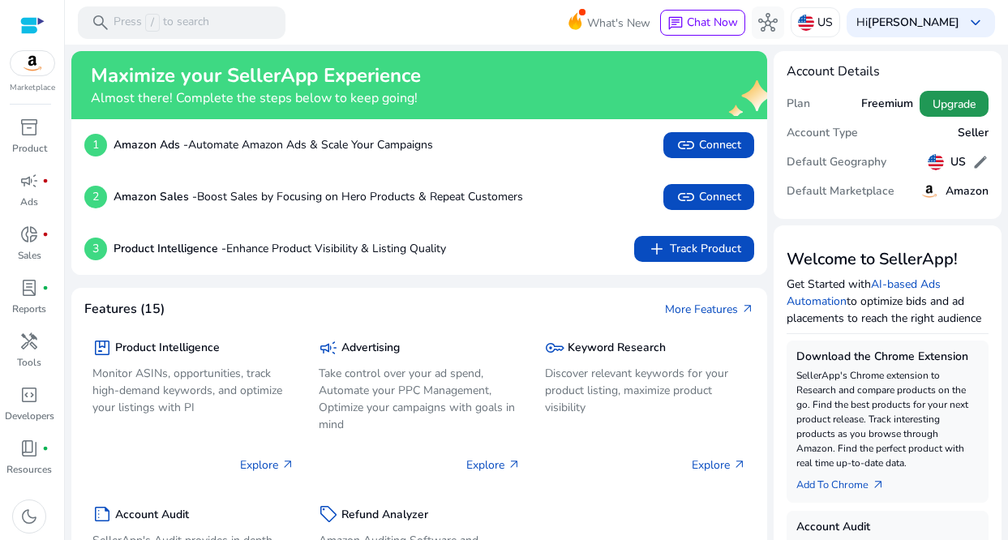
click at [936, 103] on span "Upgrade" at bounding box center [954, 104] width 43 height 17
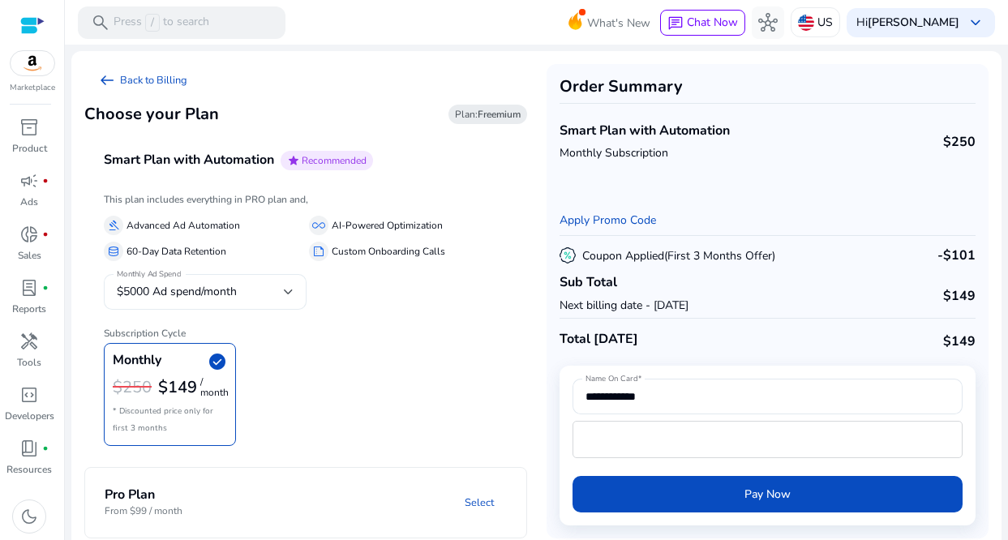
click at [285, 285] on div at bounding box center [289, 291] width 10 height 19
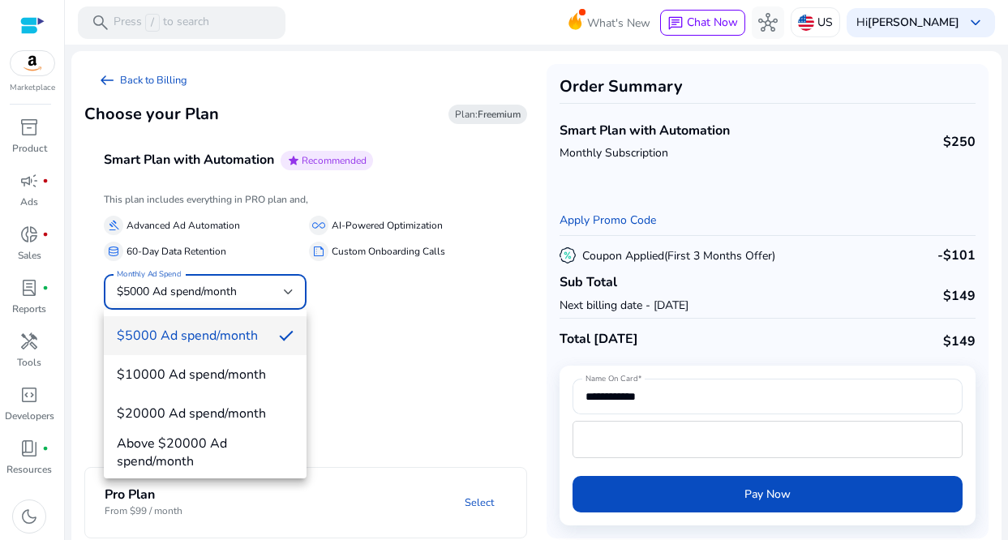
click at [420, 325] on div at bounding box center [504, 270] width 1008 height 540
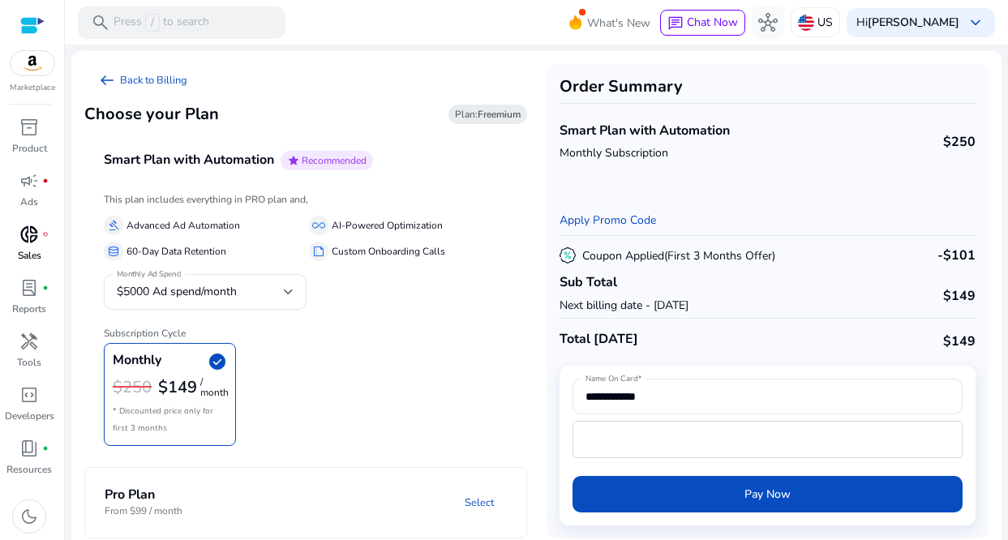
click at [30, 244] on span "donut_small" at bounding box center [28, 234] width 19 height 19
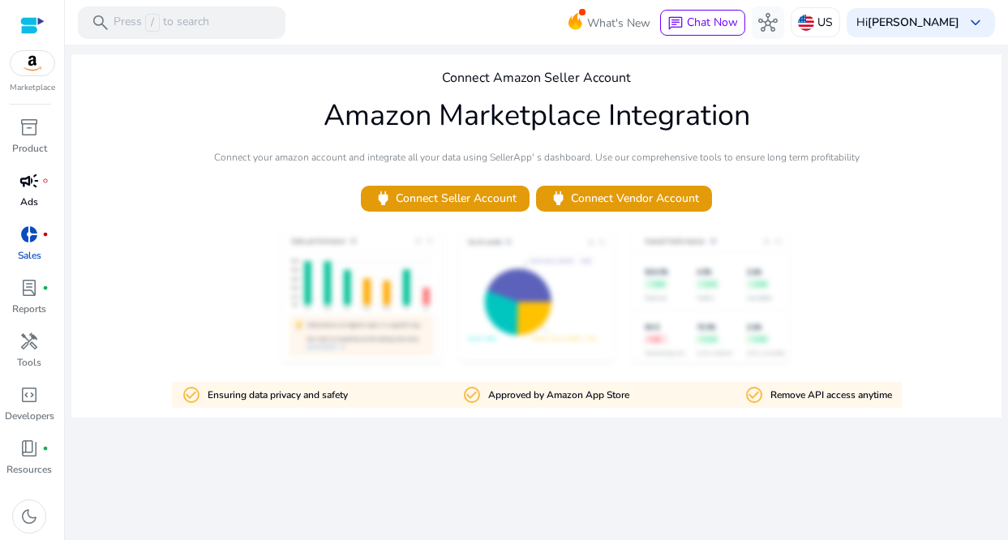
click at [36, 188] on span "campaign" at bounding box center [28, 180] width 19 height 19
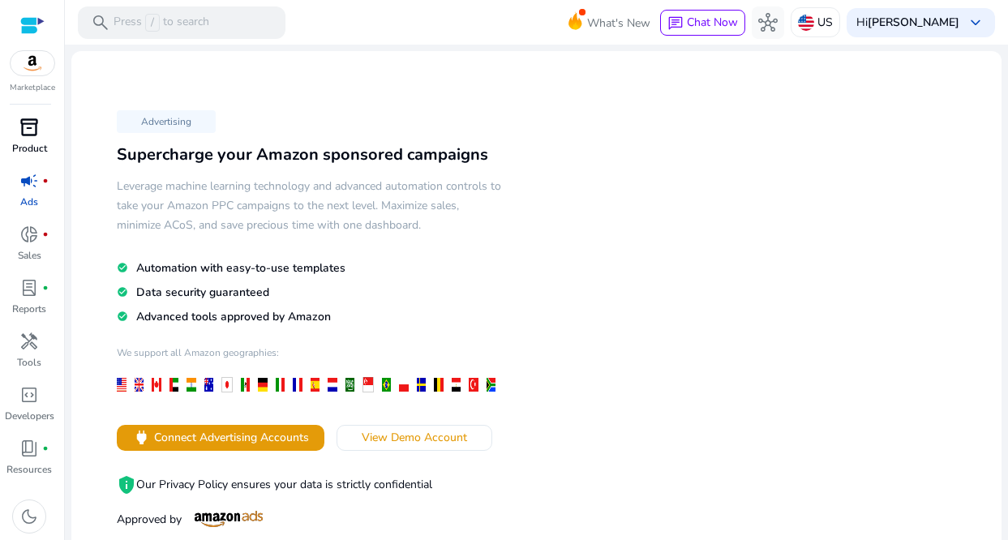
click at [32, 131] on span "inventory_2" at bounding box center [28, 127] width 19 height 19
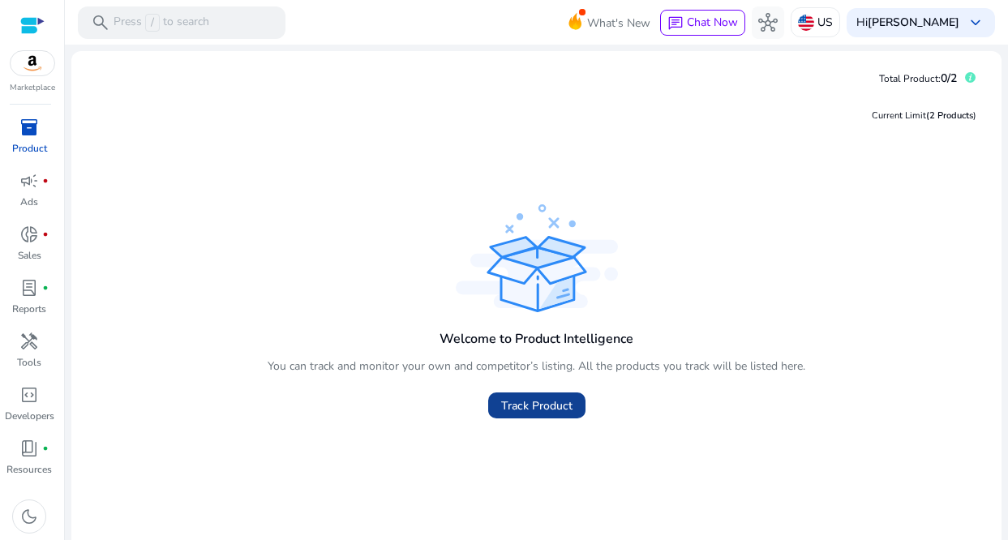
click at [561, 399] on span "Track Product" at bounding box center [536, 405] width 71 height 17
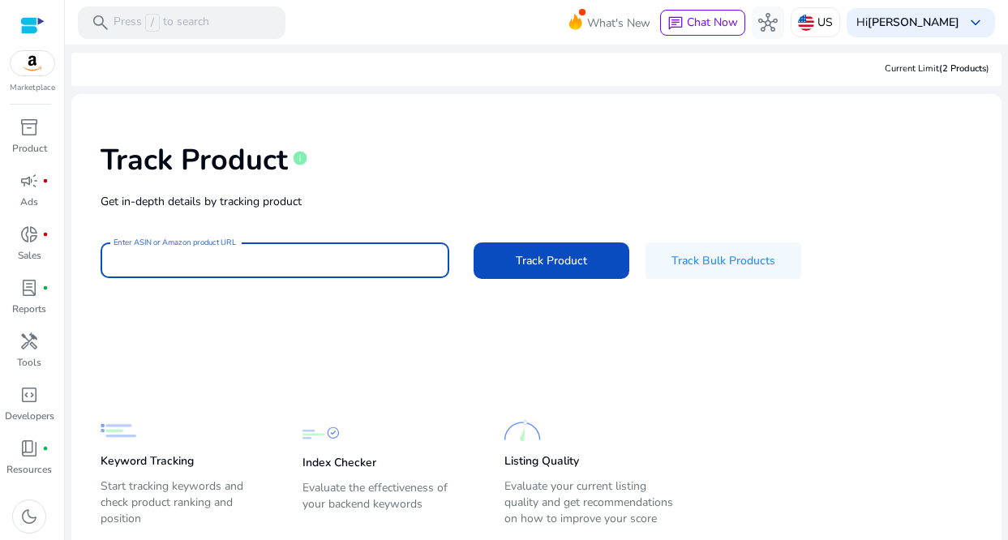
click at [333, 257] on input "Enter ASIN or Amazon product URL" at bounding box center [275, 260] width 323 height 18
type input "*"
paste input "**********"
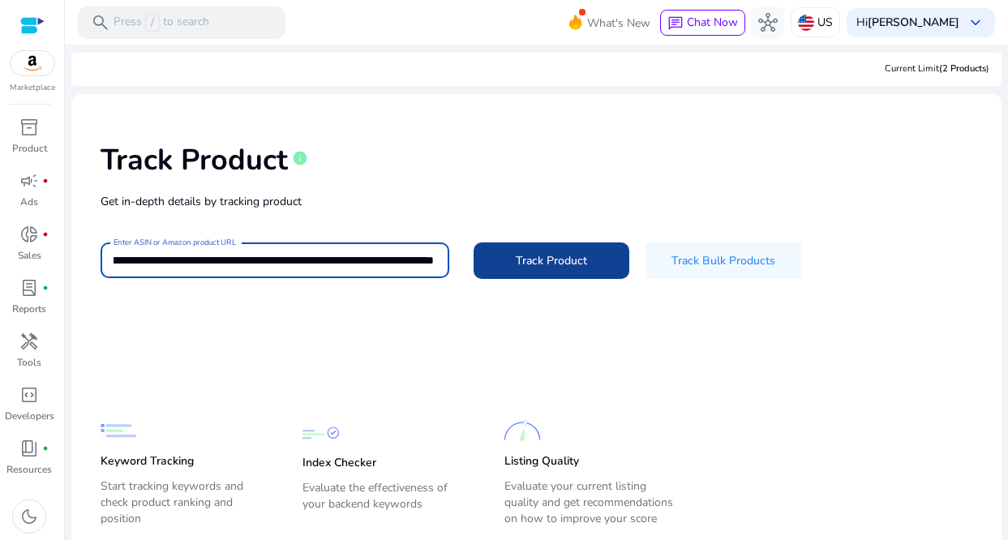
type input "**********"
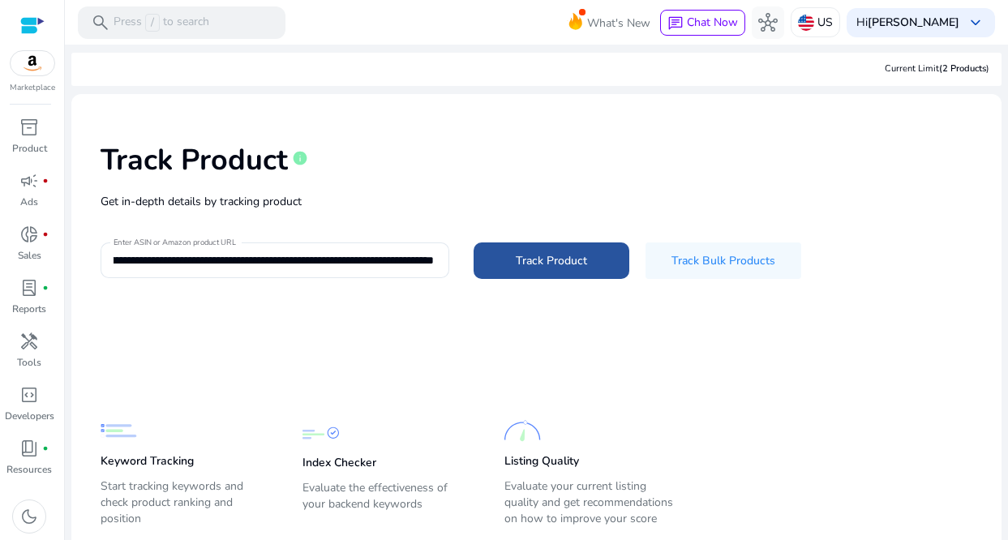
click at [525, 272] on span at bounding box center [552, 261] width 156 height 39
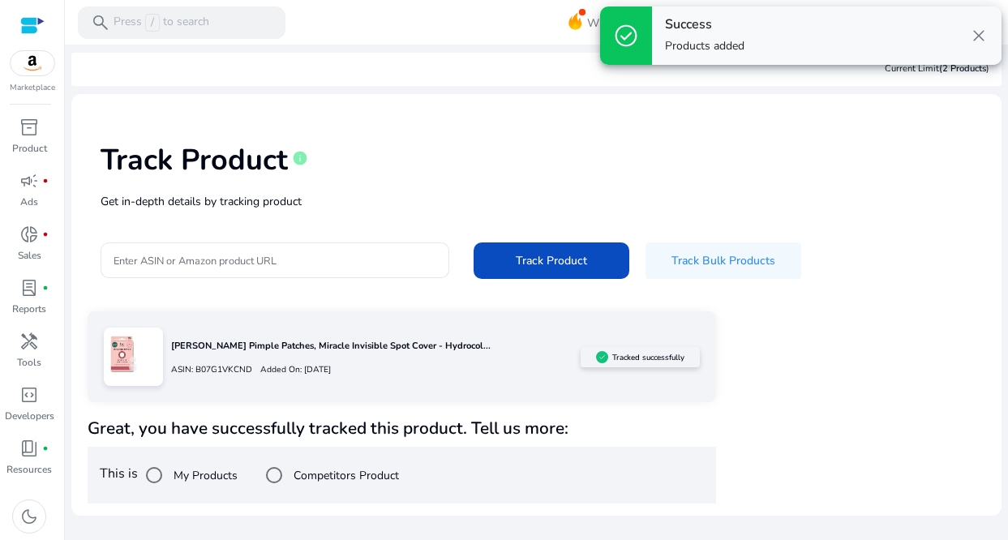
click at [979, 32] on span "close" at bounding box center [978, 35] width 19 height 19
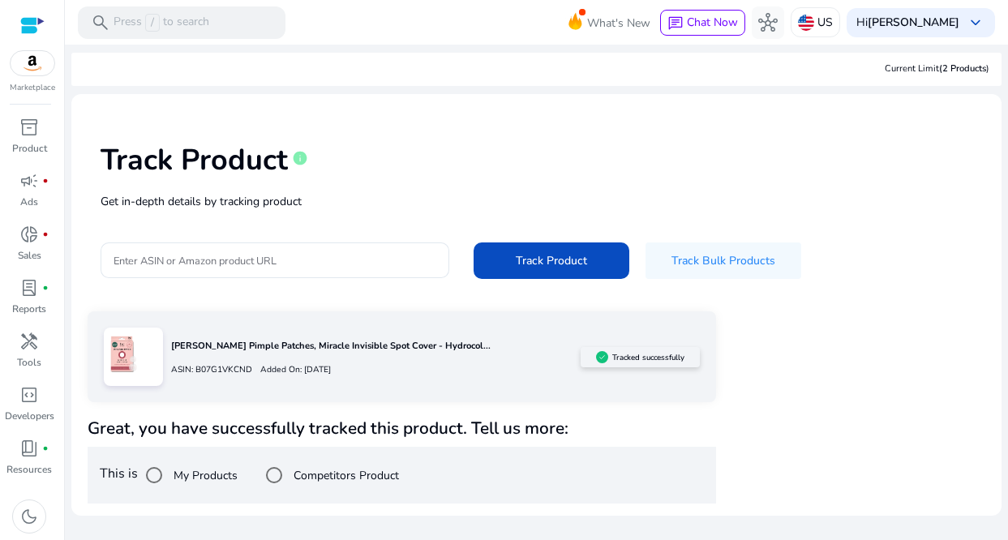
click at [347, 476] on label "Competitors Product" at bounding box center [344, 475] width 109 height 17
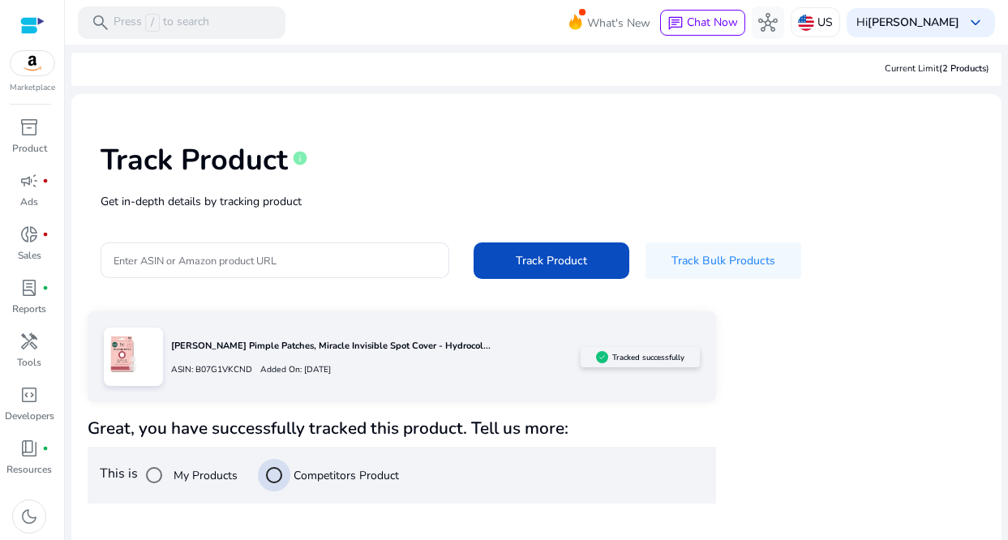
scroll to position [169, 0]
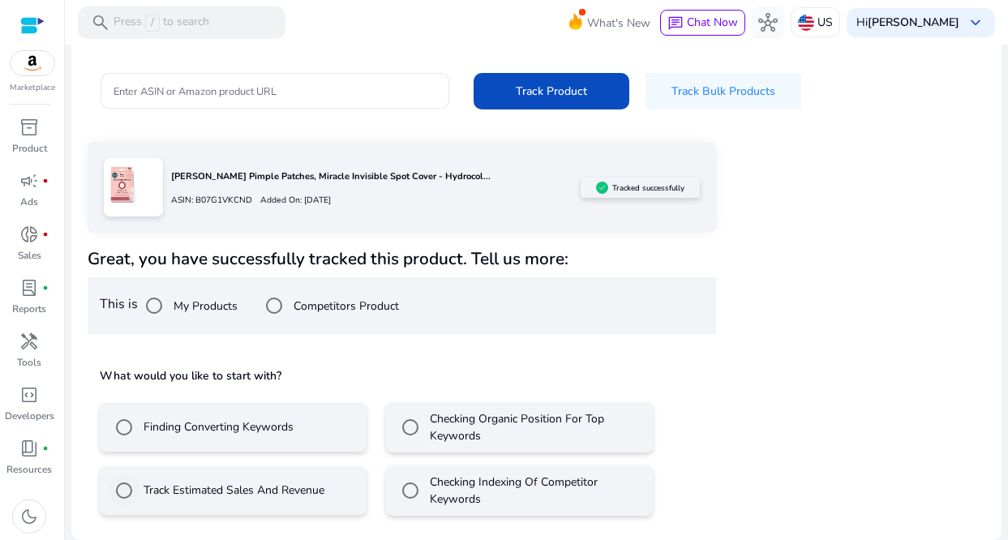
click at [232, 497] on label "Track Estimated Sales And Revenue" at bounding box center [232, 490] width 184 height 17
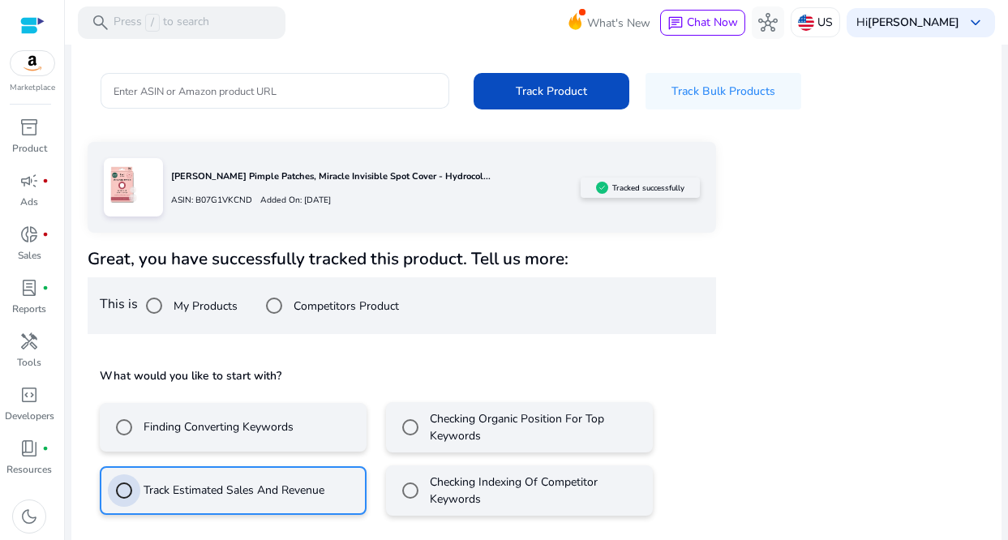
scroll to position [241, 0]
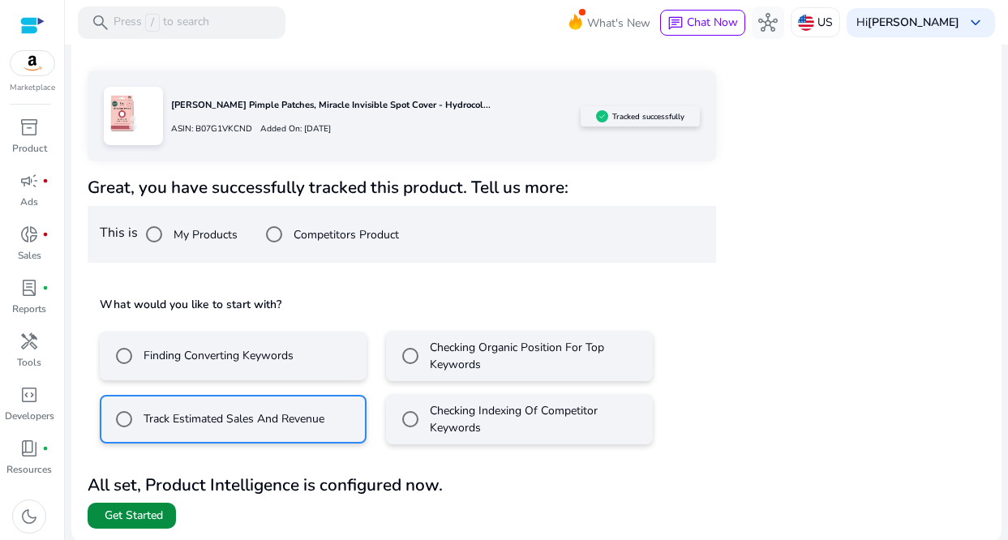
click at [141, 510] on span "Get Started" at bounding box center [134, 516] width 58 height 16
